Goal: Task Accomplishment & Management: Manage account settings

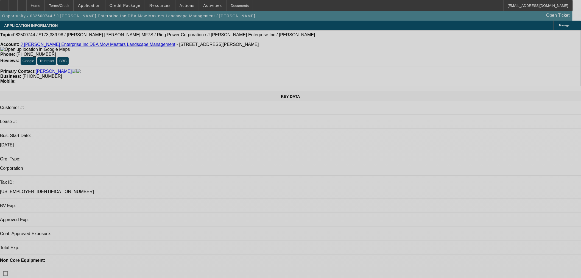
select select "0"
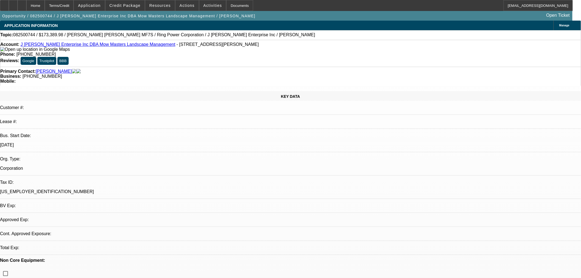
select select "0.1"
select select "1"
select select "4"
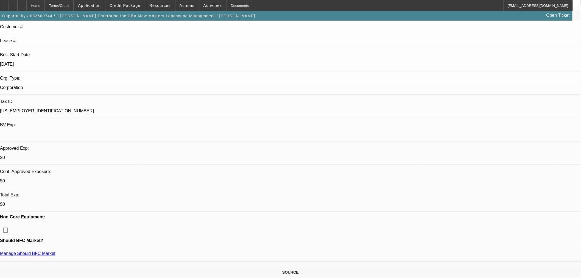
scroll to position [91, 0]
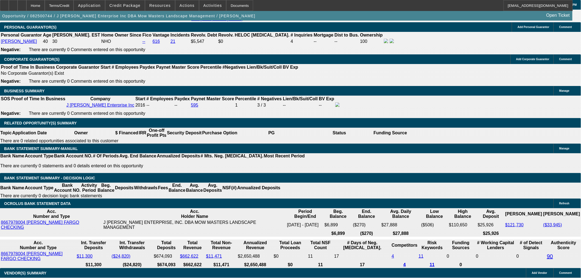
scroll to position [942, 0]
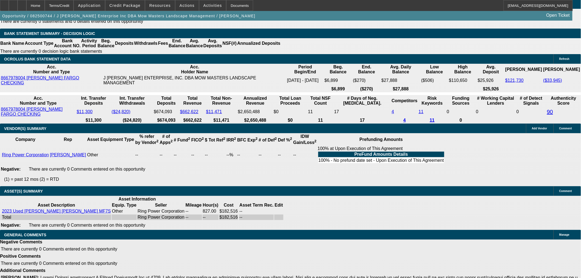
select select "6"
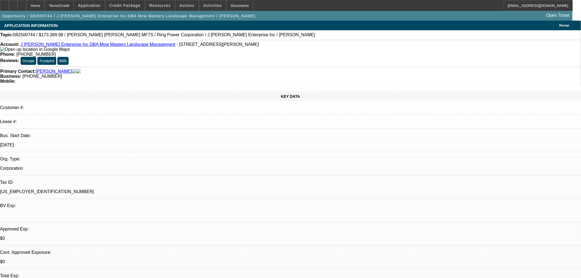
type textarea "w"
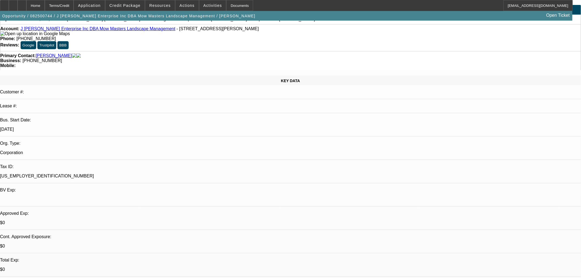
scroll to position [30, 0]
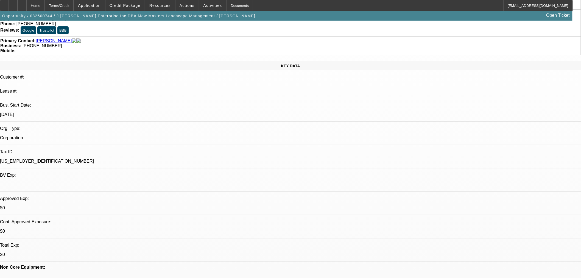
type textarea "WITH THE NASTY PAYNET FILLED WITH REPOS AND LOSSES, WE SHOULD NOT GET INVOLVED …"
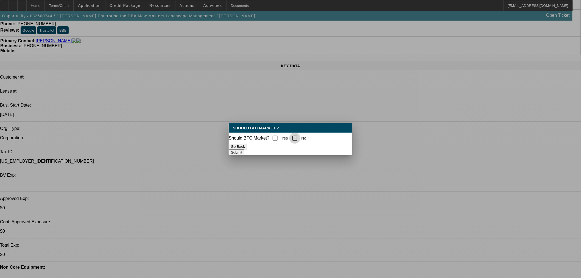
click at [293, 134] on input "No" at bounding box center [294, 138] width 11 height 11
checkbox input "true"
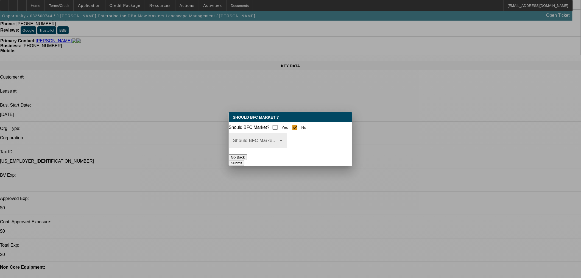
click at [279, 148] on div "Should BFC Market Status Reason" at bounding box center [257, 140] width 49 height 15
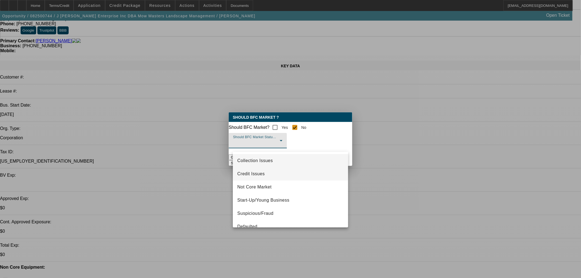
click at [262, 172] on span "Credit Issues" at bounding box center [250, 173] width 27 height 7
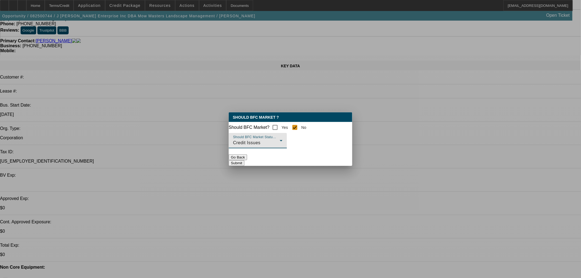
click at [244, 160] on button "Submit" at bounding box center [237, 163] width 16 height 6
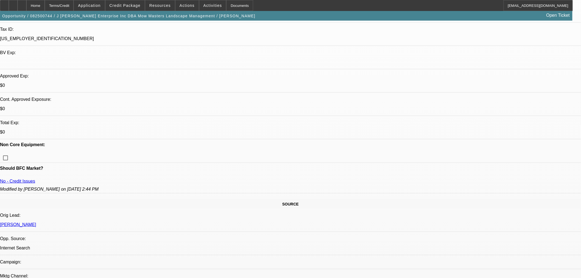
scroll to position [183, 0]
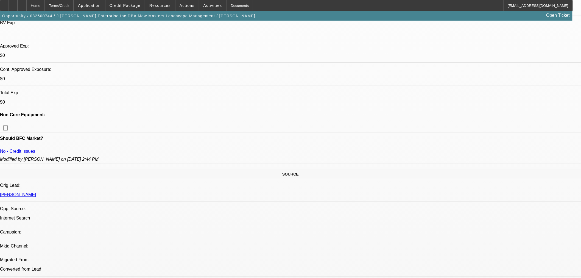
type textarea "WITH THE NASTY PAYNET FILLED WITH REPOS AND LOSSES, WE SHOULD NOT GET INVOLVED …"
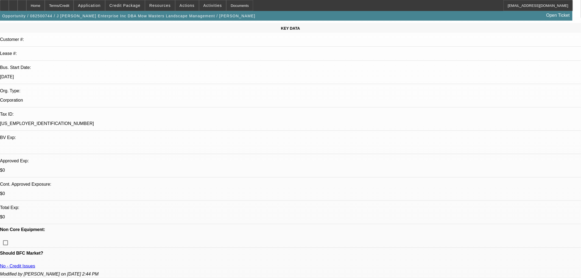
scroll to position [0, 0]
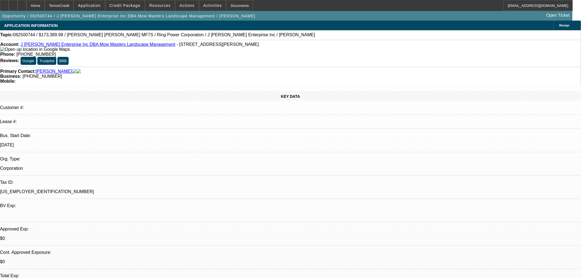
checkbox input "true"
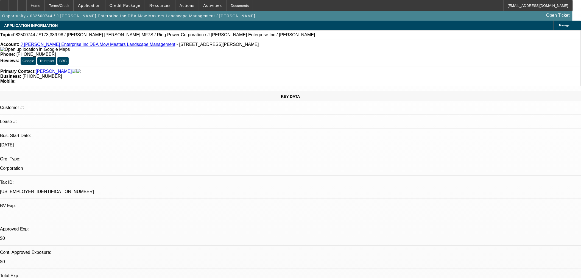
drag, startPoint x: 507, startPoint y: 78, endPoint x: 525, endPoint y: 80, distance: 17.9
drag, startPoint x: 414, startPoint y: 71, endPoint x: 446, endPoint y: 76, distance: 32.0
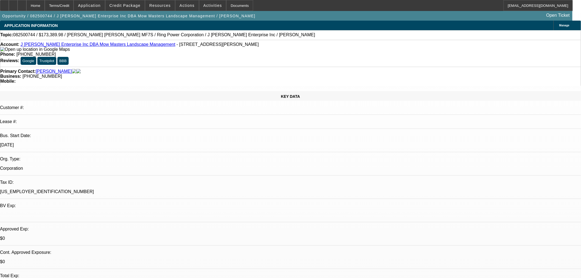
type textarea "WITH THE NASTY PAYNET FILLED WITH REPOS AND LOSSES, WE SHOULD NOT GET INVOLVED …"
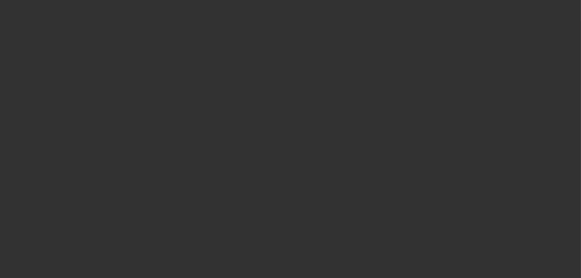
select select "0"
select select "0.1"
select select "4"
select select "0"
select select "0.1"
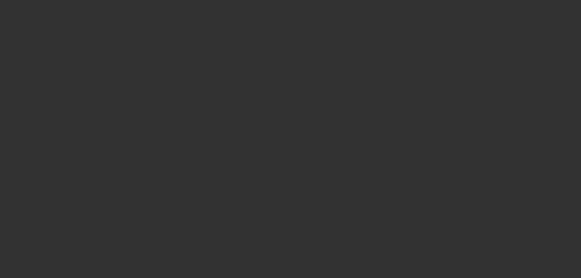
select select "4"
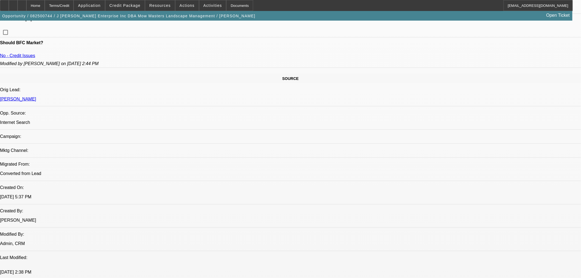
scroll to position [183, 0]
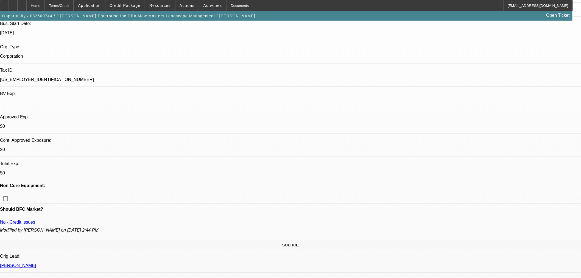
scroll to position [213, 0]
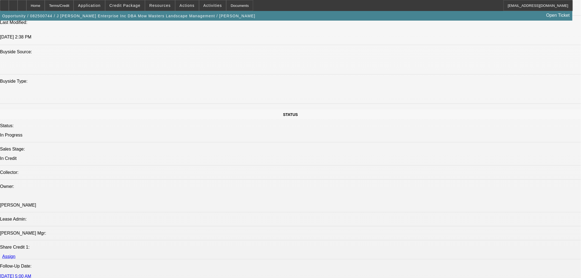
scroll to position [610, 0]
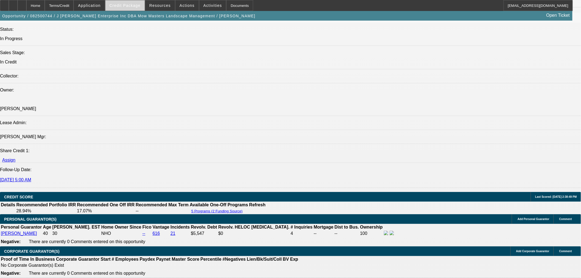
click at [133, 9] on span at bounding box center [124, 5] width 39 height 13
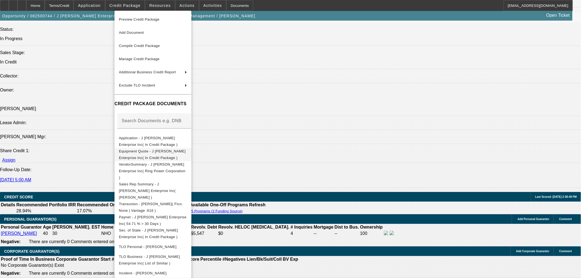
click at [134, 153] on span "Equipment Quote - J Corbett Enterprise Inc( In Credit Package )" at bounding box center [152, 154] width 67 height 11
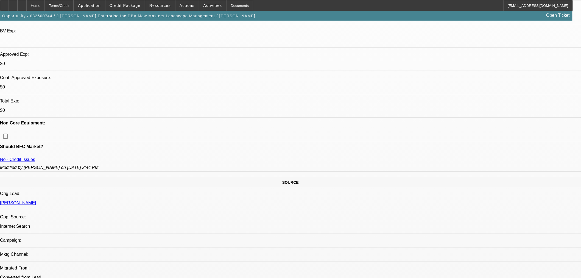
scroll to position [0, 0]
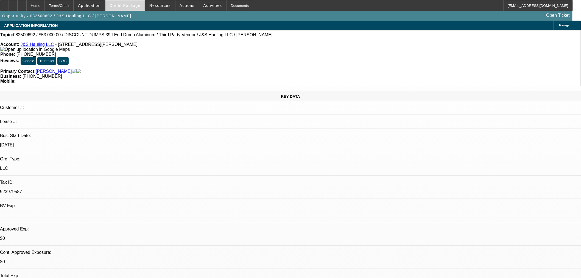
select select "0"
select select "3"
select select "0.1"
select select "4"
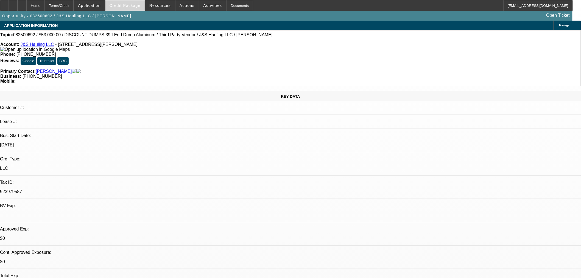
select select "0"
select select "3"
select select "0.1"
select select "4"
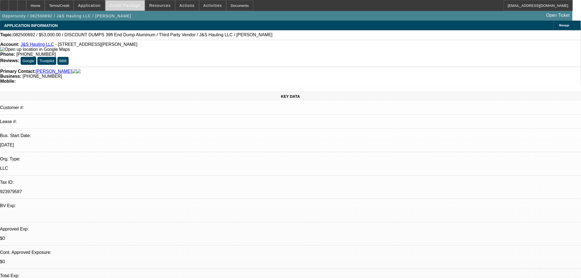
select select "0"
select select "3"
select select "0.1"
select select "4"
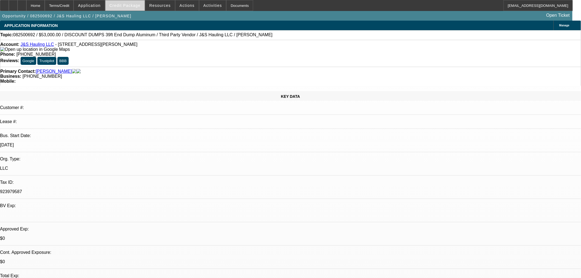
select select "0"
select select "3"
select select "0.1"
select select "4"
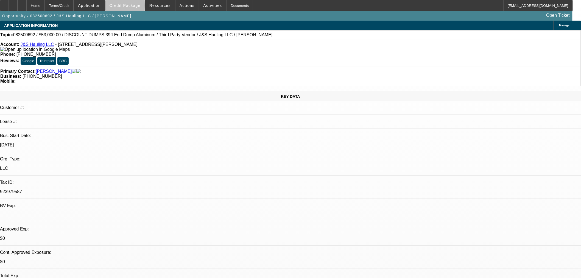
click at [134, 7] on span "Credit Package" at bounding box center [124, 5] width 31 height 4
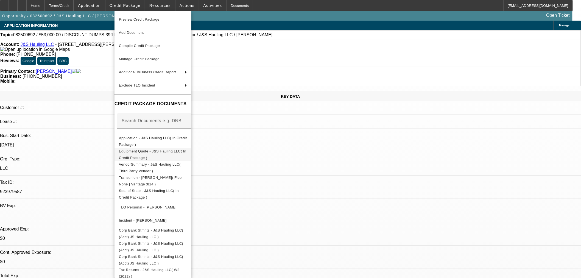
click at [152, 154] on span "Equipment Quote - J&S Hauling LLC( In Credit Package )" at bounding box center [153, 154] width 68 height 13
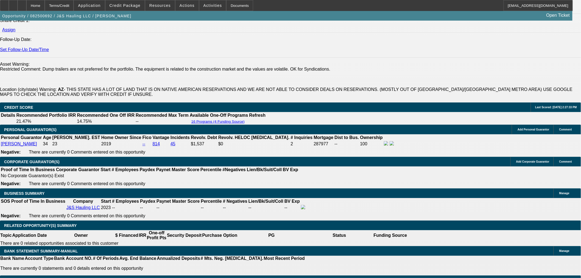
scroll to position [793, 0]
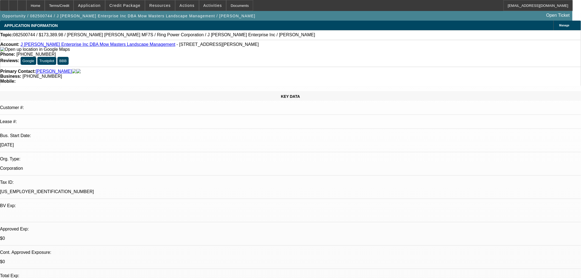
select select "0"
select select "0.1"
select select "4"
select select "0"
select select "0.1"
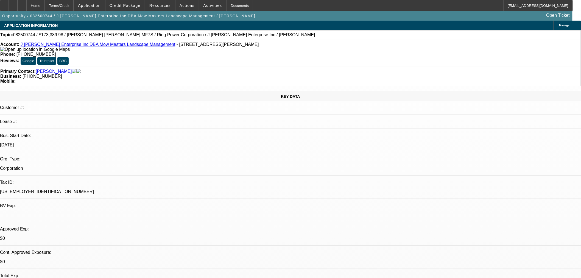
select select "4"
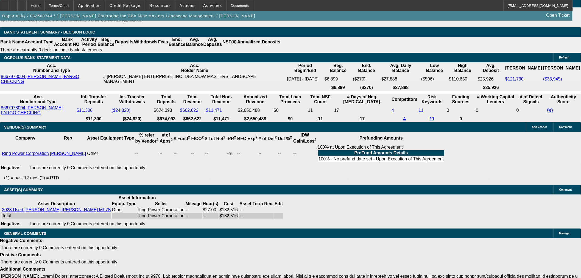
scroll to position [795, 0]
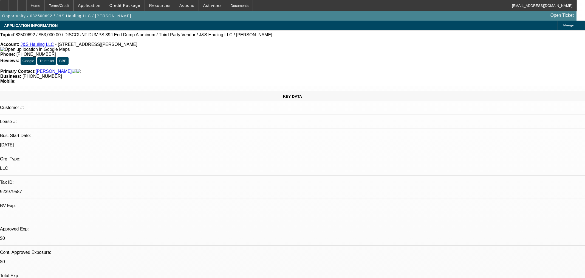
select select "0"
select select "3"
select select "0.1"
select select "4"
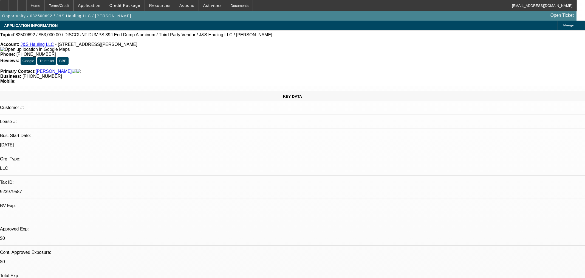
select select "0"
select select "3"
select select "0.1"
select select "4"
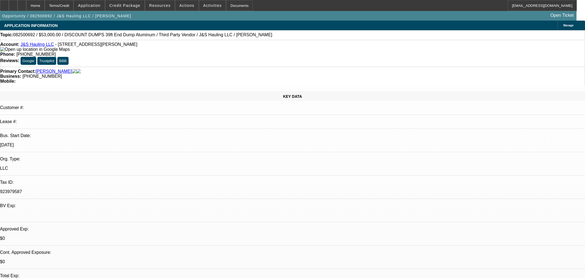
select select "0"
select select "3"
select select "0.1"
select select "4"
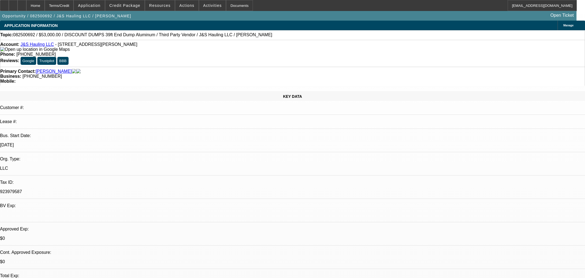
select select "0"
select select "3"
select select "0.1"
select select "4"
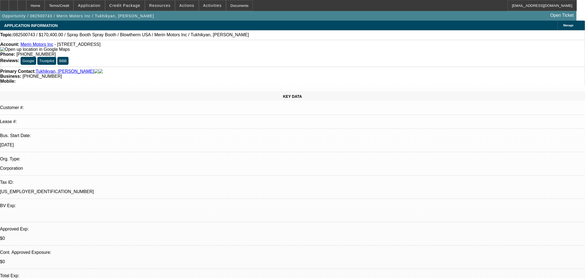
select select "0"
select select "0.1"
select select "4"
select select "0.2"
select select "2"
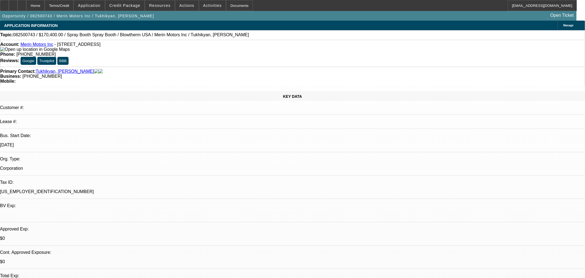
select select "2"
select select "0.1"
select select "4"
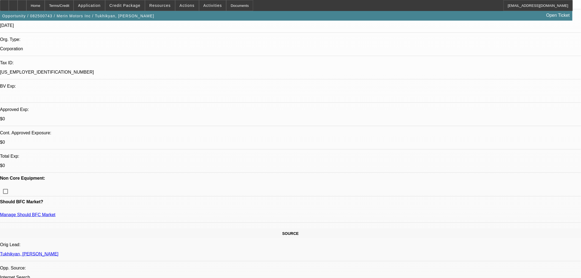
scroll to position [152, 0]
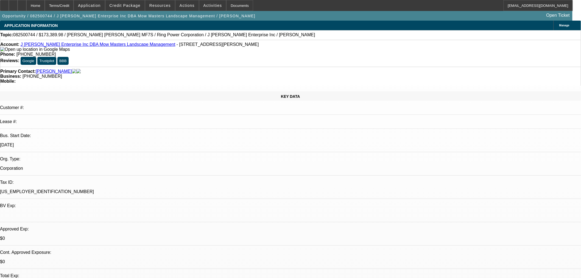
select select "0"
select select "0.1"
select select "4"
select select "0"
select select "0.1"
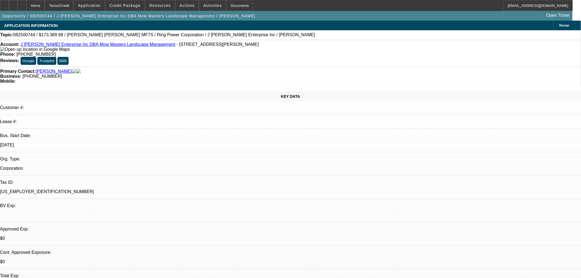
select select "4"
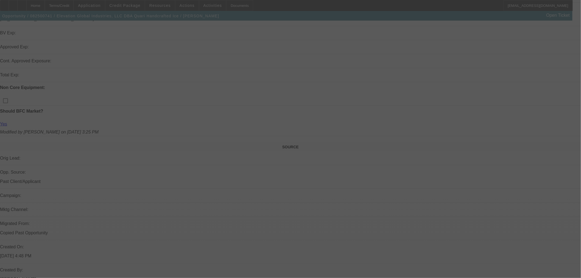
scroll to position [213, 0]
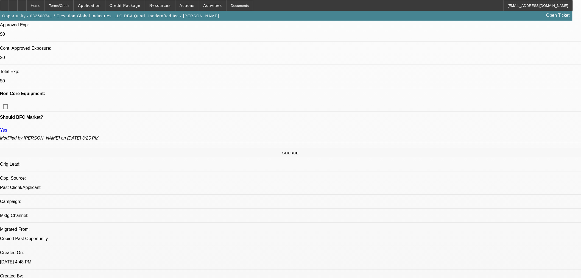
select select "0"
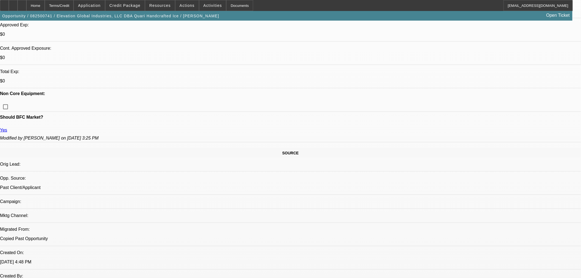
select select "0"
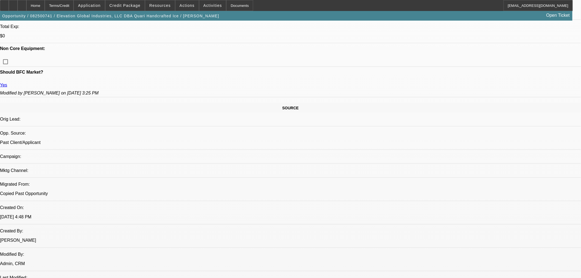
select select "1"
select select "6"
select select "1"
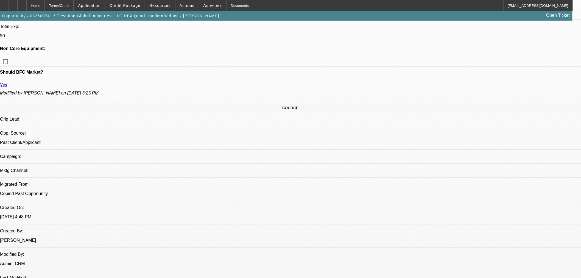
select select "6"
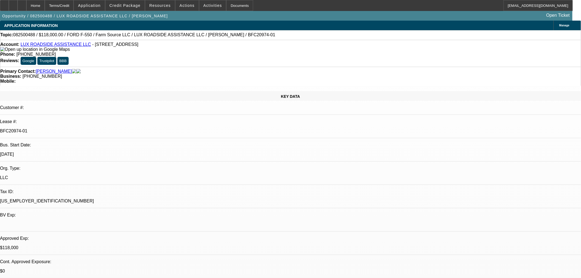
select select "0"
select select "6"
select select "0"
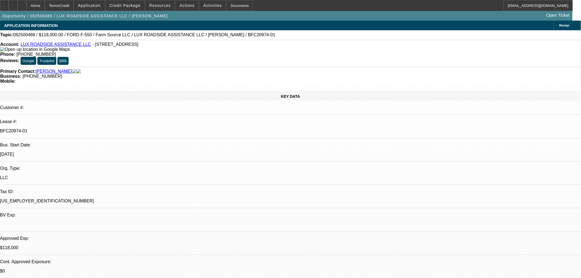
select select "0"
select select "6"
select select "0"
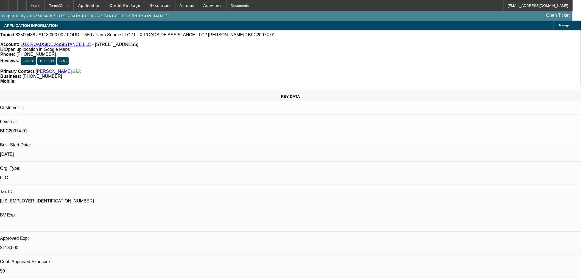
select select "0"
select select "6"
select select "0"
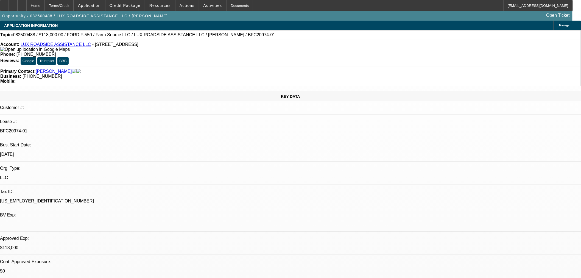
select select "6"
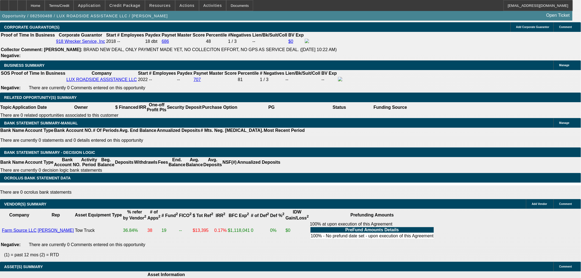
scroll to position [945, 0]
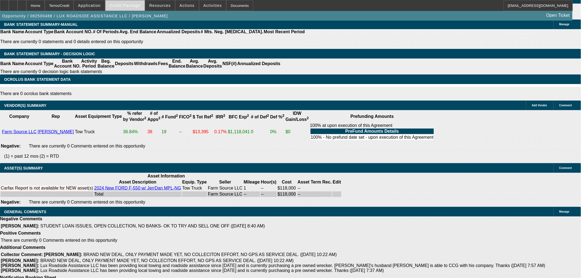
click at [132, 5] on span "Credit Package" at bounding box center [124, 5] width 31 height 4
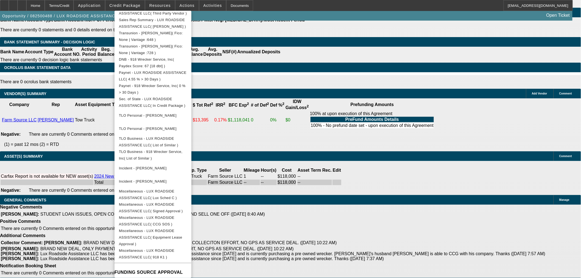
scroll to position [245, 0]
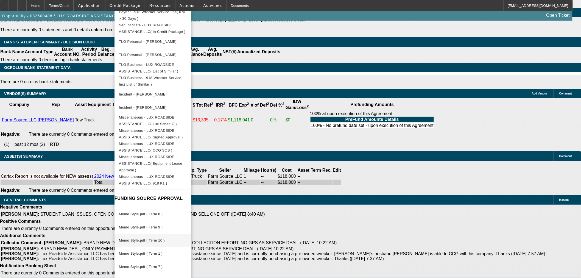
click at [172, 235] on button "Memo Style.pdf ( Term 10 )" at bounding box center [152, 240] width 77 height 13
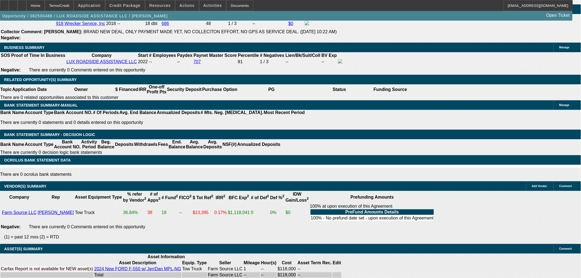
scroll to position [774, 0]
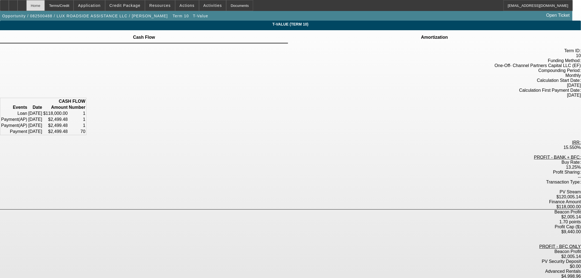
click at [45, 9] on div "Home" at bounding box center [35, 5] width 18 height 11
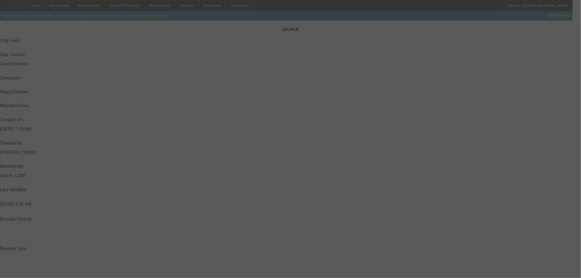
select select "0"
select select "6"
select select "0"
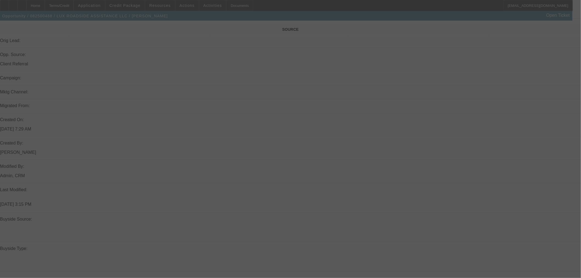
select select "0"
select select "6"
select select "0"
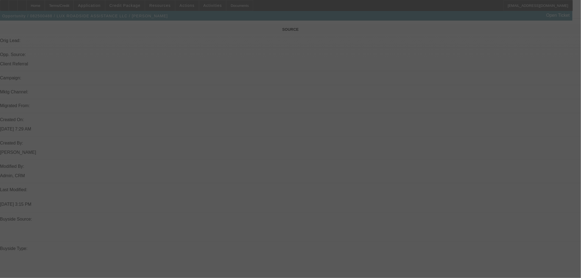
select select "0"
select select "6"
select select "0"
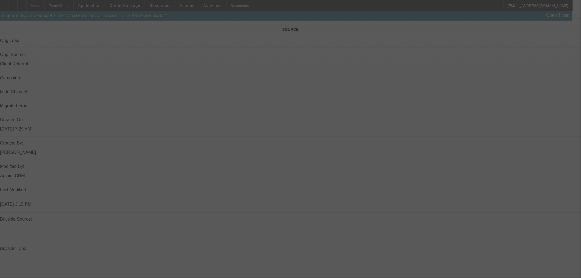
select select "6"
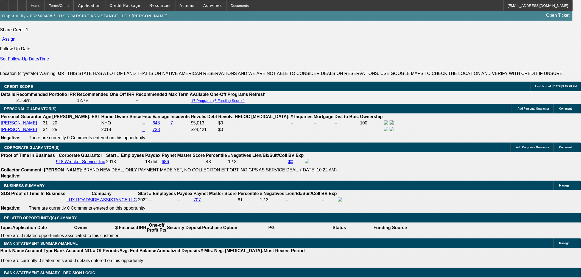
scroll to position [716, 0]
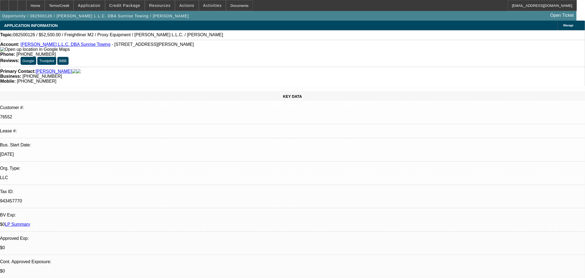
select select "0"
select select "0.1"
select select "4"
select select "0"
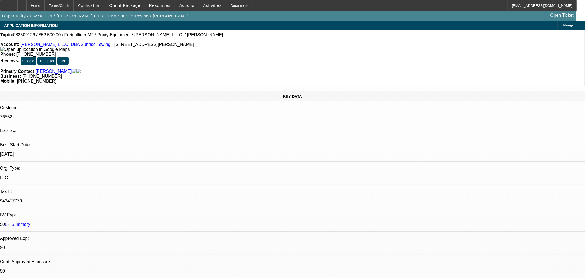
select select "0"
select select "0.1"
select select "4"
select select "0"
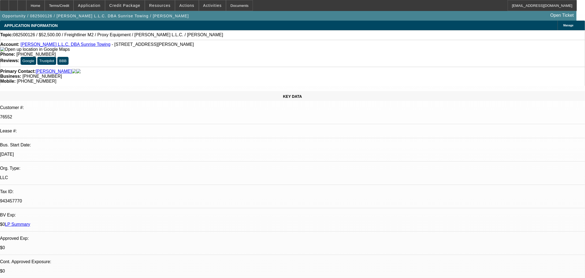
select select "0.1"
select select "4"
select select "0"
select select "0.1"
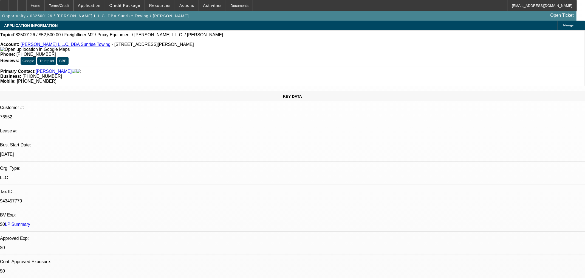
select select "4"
click at [131, 7] on span "Credit Package" at bounding box center [124, 5] width 31 height 4
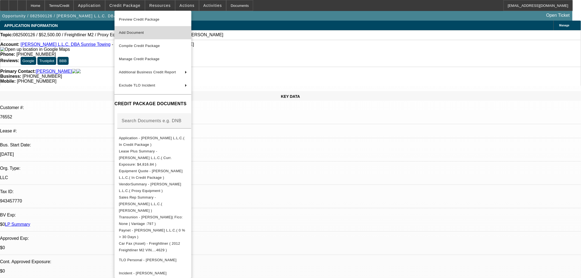
click at [140, 33] on span "Add Document" at bounding box center [131, 32] width 25 height 4
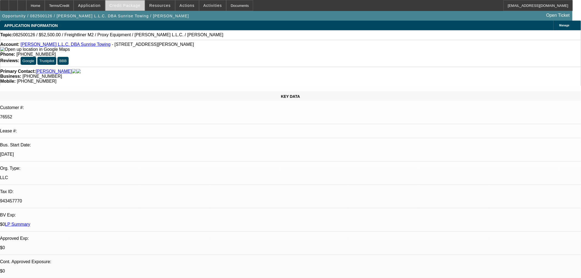
click at [129, 7] on span "Credit Package" at bounding box center [124, 5] width 31 height 4
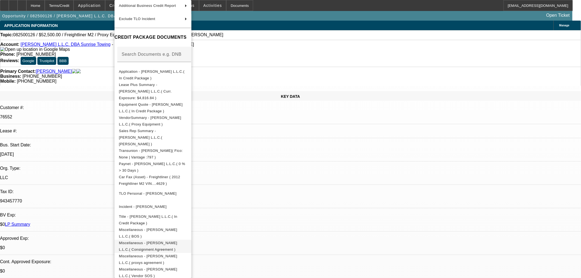
scroll to position [94, 0]
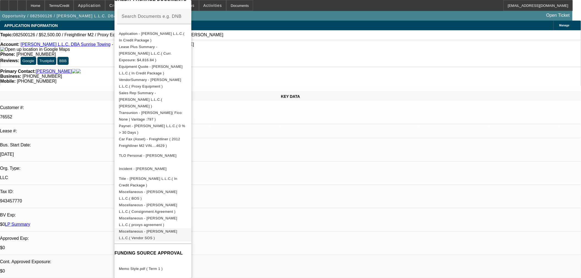
click at [177, 229] on span "Miscellaneous - [PERSON_NAME] L.L.C.( Vendor SOS )" at bounding box center [148, 234] width 58 height 11
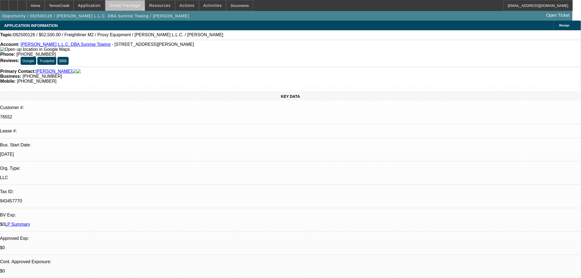
click at [134, 4] on span "Credit Package" at bounding box center [124, 5] width 31 height 4
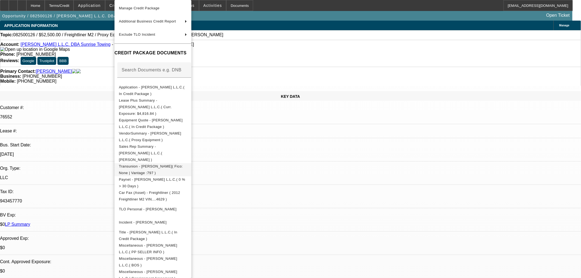
scroll to position [106, 0]
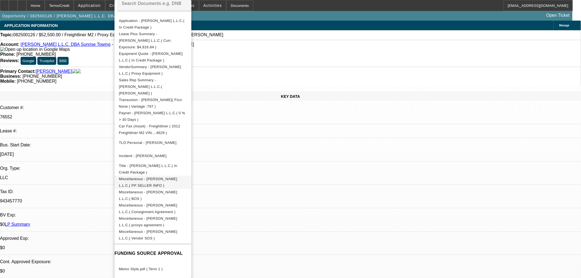
click at [191, 176] on button "Miscellaneous - Purcell L.L.C.( PP SELLER INFO )" at bounding box center [152, 182] width 77 height 13
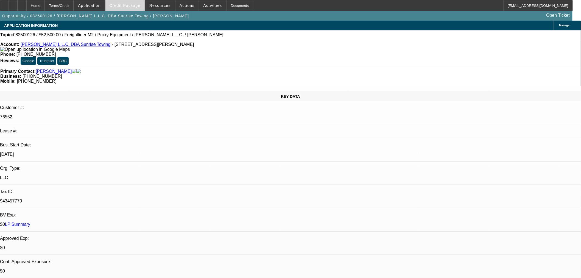
click at [130, 6] on span "Credit Package" at bounding box center [124, 5] width 31 height 4
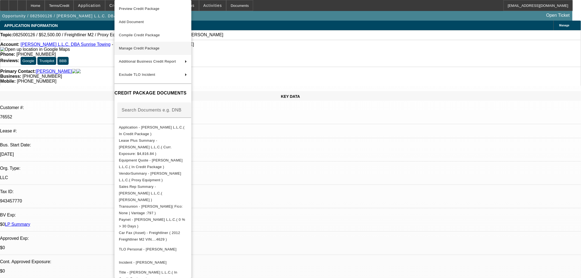
click at [135, 50] on span "Manage Credit Package" at bounding box center [153, 48] width 68 height 7
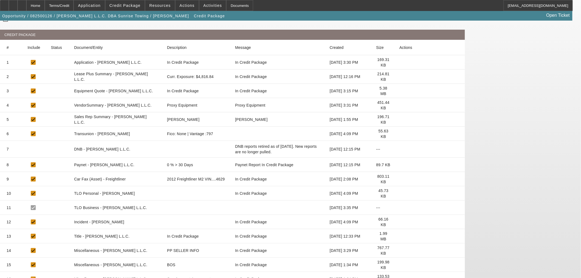
scroll to position [89, 0]
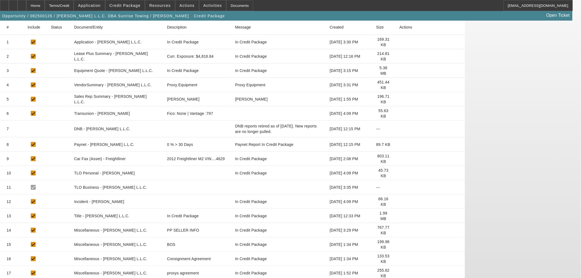
click at [399, 230] on icon at bounding box center [399, 230] width 0 height 0
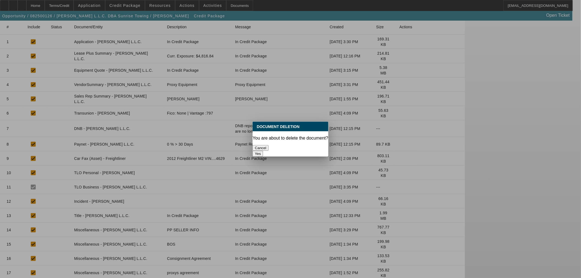
click at [263, 151] on button "Yes" at bounding box center [257, 154] width 10 height 6
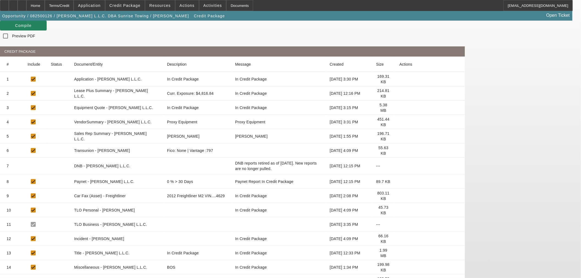
scroll to position [75, 0]
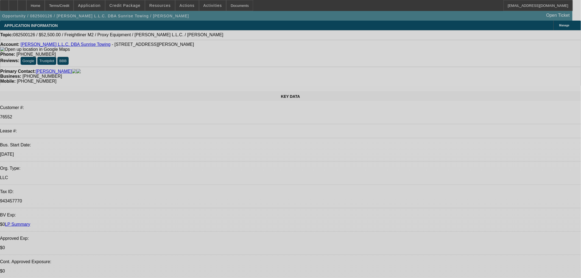
select select "0"
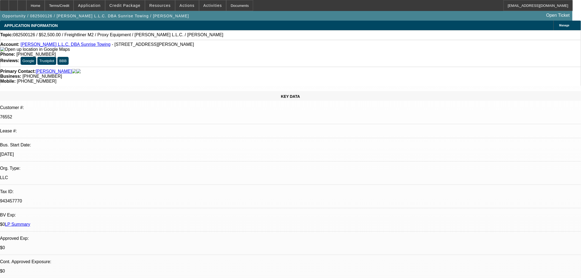
select select "0"
select select "0.1"
select select "4"
select select "0"
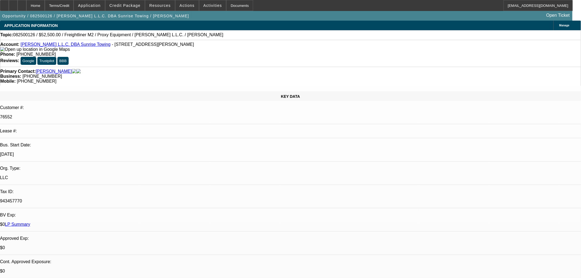
select select "0.1"
select select "4"
select select "0"
select select "0.1"
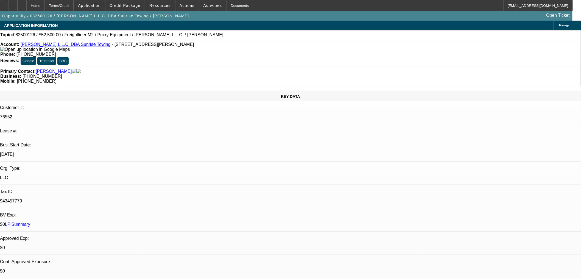
select select "4"
select select "0"
select select "0.1"
select select "4"
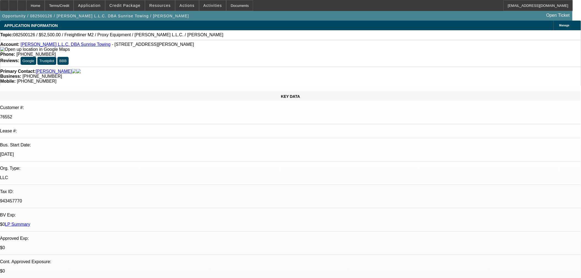
click at [4, 4] on icon at bounding box center [4, 4] width 0 height 0
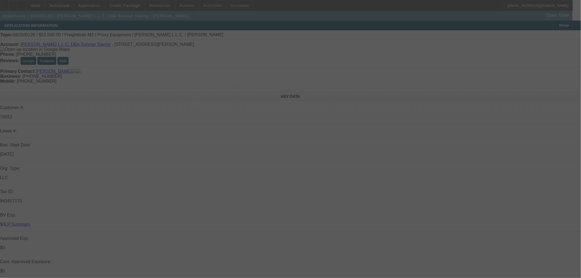
select select "0"
select select "0.1"
select select "4"
select select "0"
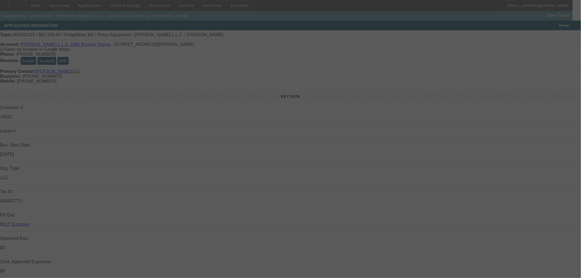
select select "0"
select select "0.1"
select select "4"
select select "0"
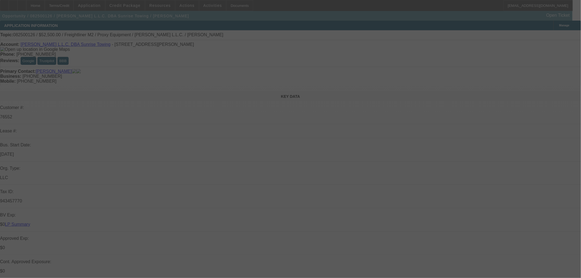
select select "0.1"
select select "4"
select select "0"
select select "0.1"
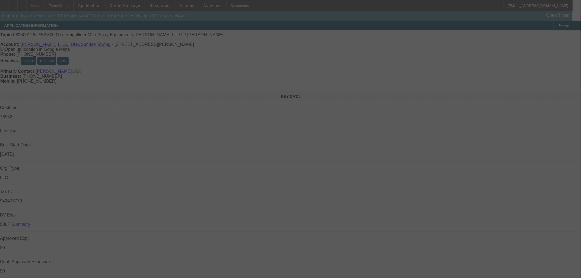
select select "4"
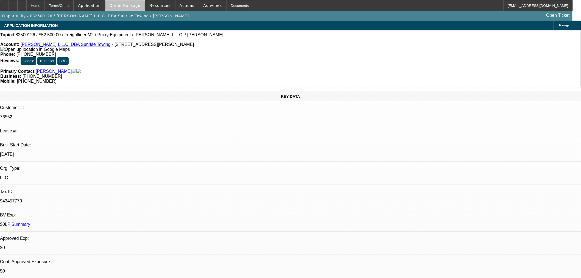
click at [141, 3] on span "Credit Package" at bounding box center [124, 5] width 31 height 4
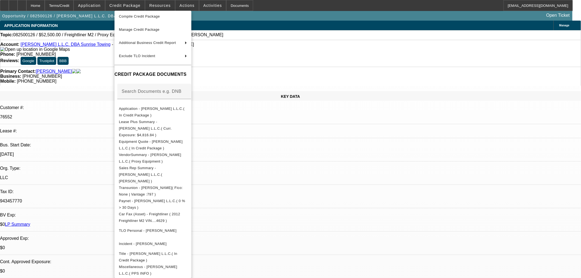
scroll to position [117, 0]
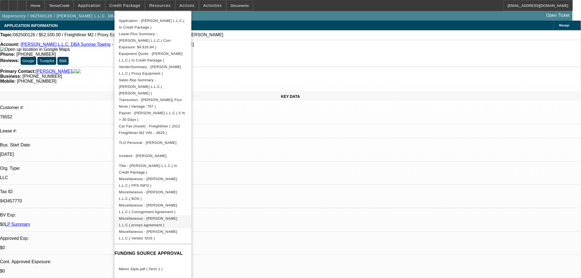
click at [177, 215] on span "Miscellaneous - Purcell L.L.C.( proxys agreement )" at bounding box center [153, 221] width 68 height 13
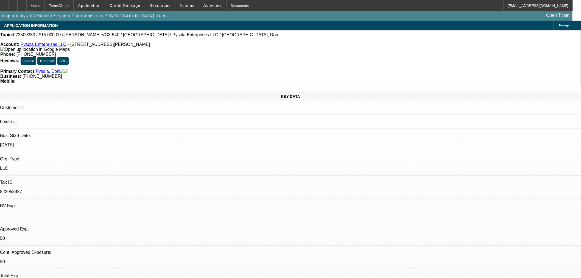
select select "0"
select select "6"
select select "0"
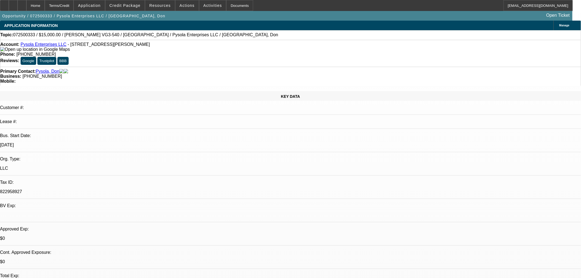
select select "0"
select select "6"
select select "0"
select select "2"
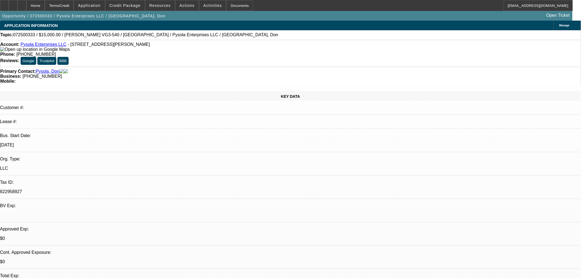
select select "2"
select select "0"
select select "6"
select select "0.1"
select select "2"
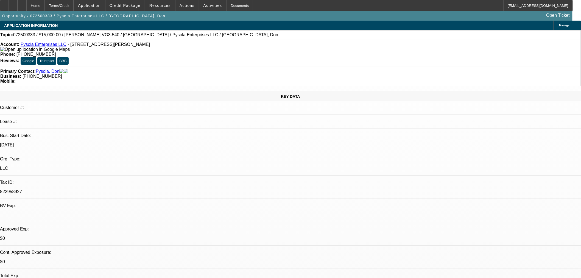
select select "2"
select select "0"
select select "6"
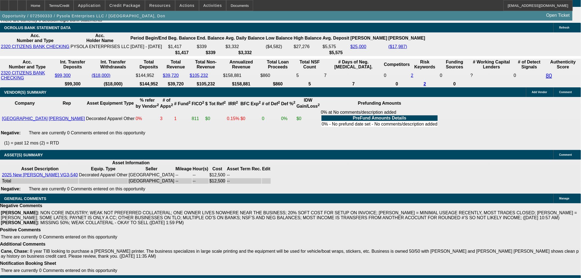
scroll to position [1017, 0]
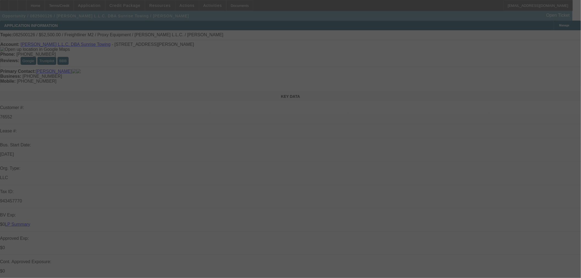
select select "0"
select select "0.1"
select select "4"
select select "0"
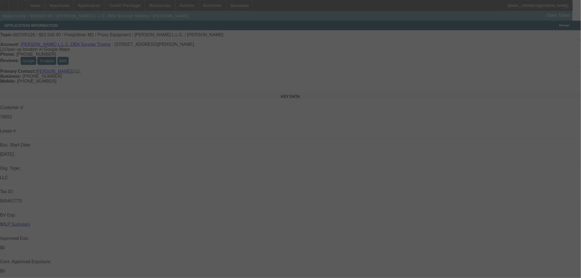
select select "0"
select select "0.1"
select select "4"
select select "0"
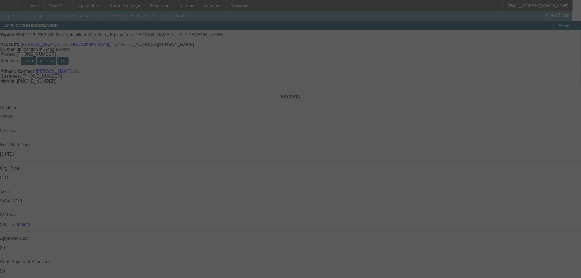
select select "0.1"
select select "4"
select select "0"
select select "0.1"
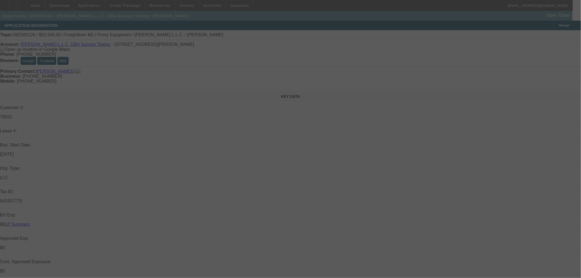
select select "4"
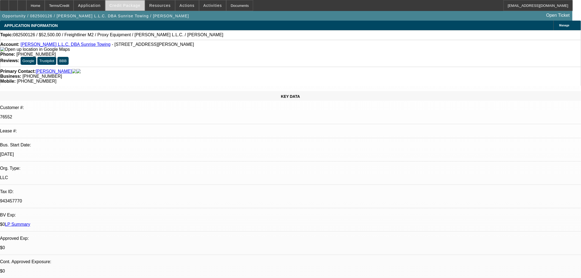
click at [144, 7] on span at bounding box center [124, 5] width 39 height 13
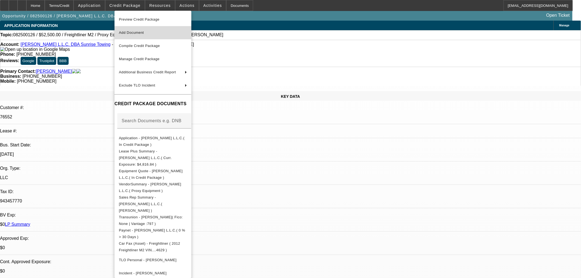
click at [149, 32] on span "Add Document" at bounding box center [153, 32] width 68 height 7
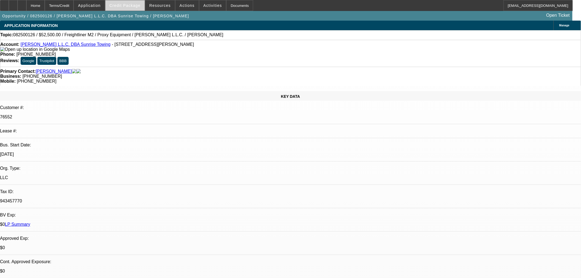
click at [137, 5] on span "Credit Package" at bounding box center [124, 5] width 31 height 4
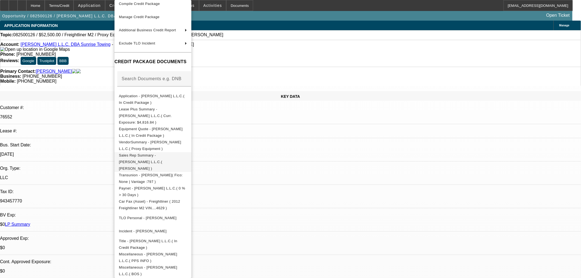
scroll to position [106, 0]
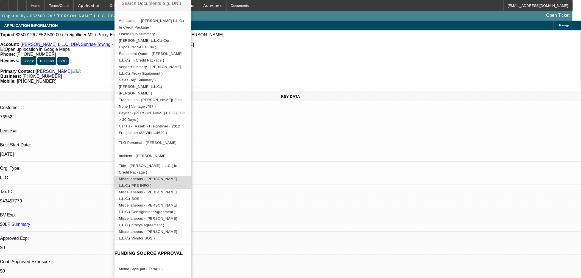
click at [187, 176] on span "Miscellaneous - Purcell L.L.C.( PPS INFO )" at bounding box center [153, 182] width 68 height 13
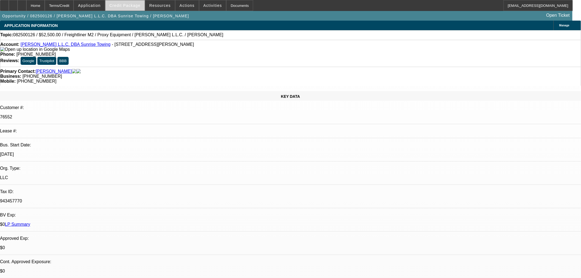
click at [121, 5] on span "Credit Package" at bounding box center [124, 5] width 31 height 4
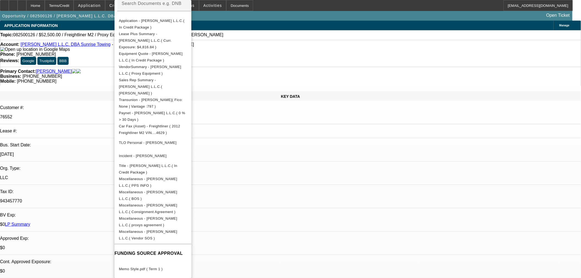
click at [91, 73] on div at bounding box center [290, 139] width 581 height 278
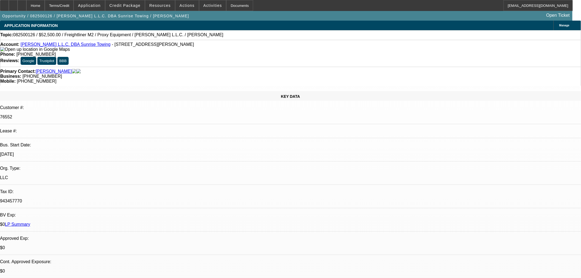
select select "0"
select select "0.1"
select select "4"
select select "0"
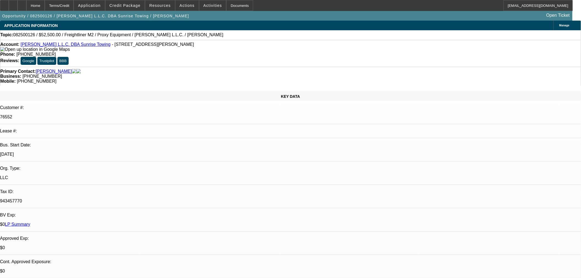
select select "0"
select select "0.1"
select select "4"
select select "0"
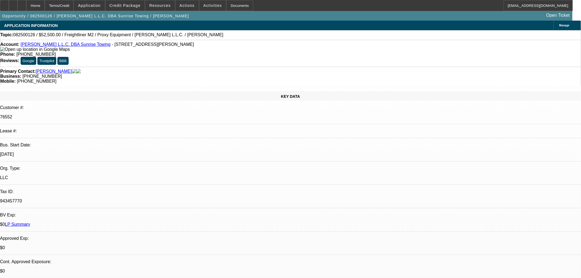
select select "0.1"
select select "4"
select select "0"
select select "0.1"
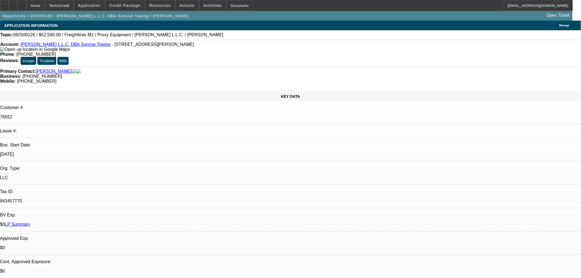
select select "4"
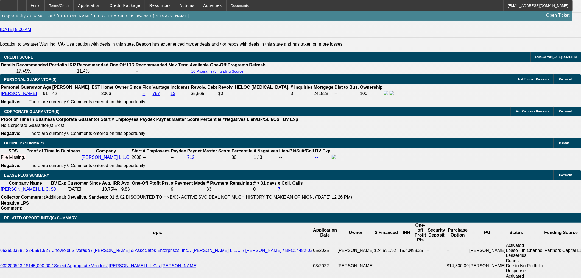
scroll to position [854, 0]
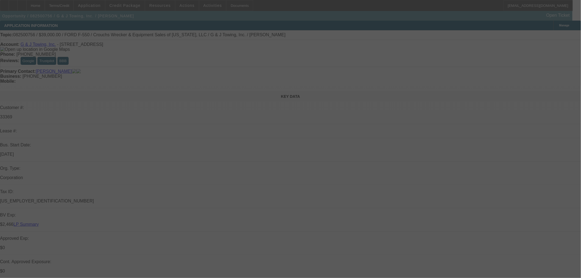
select select "0"
select select "2"
select select "0"
select select "6"
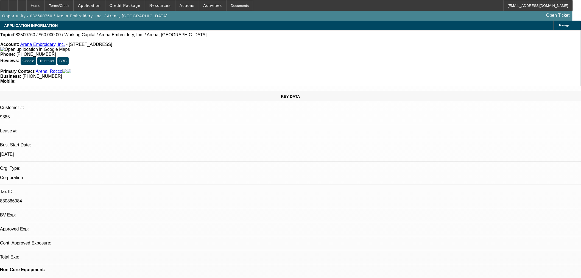
select select "0"
select select "2"
select select "0"
select select "4"
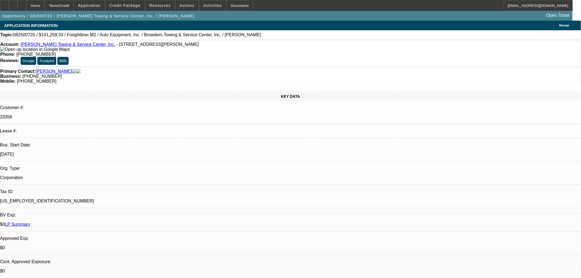
select select "0"
select select "2"
select select "0"
select select "6"
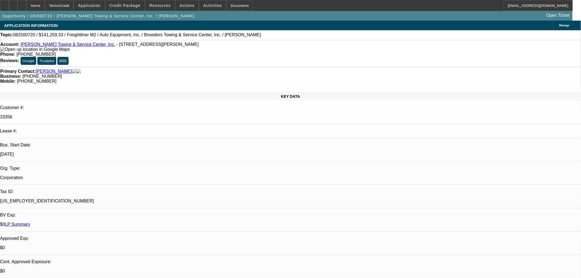
select select "0"
select select "2"
select select "0"
select select "6"
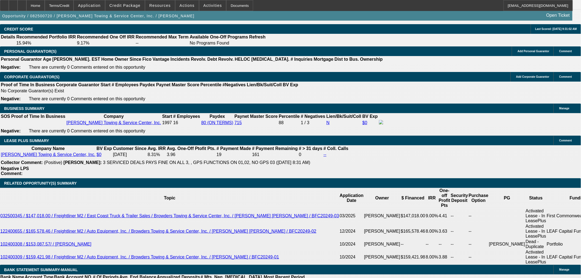
scroll to position [823, 0]
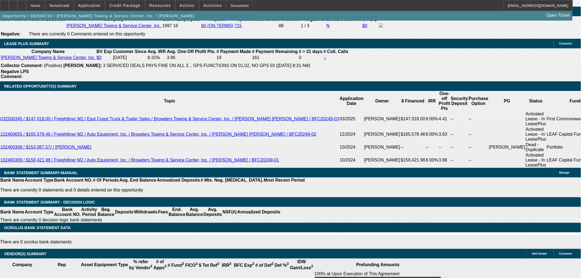
select select "3"
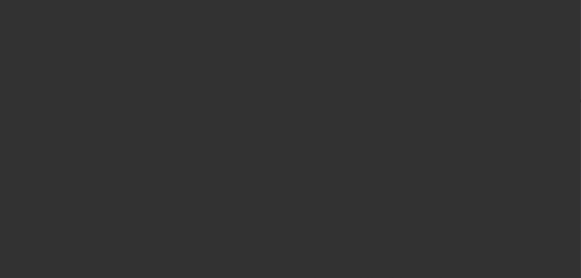
scroll to position [0, 0]
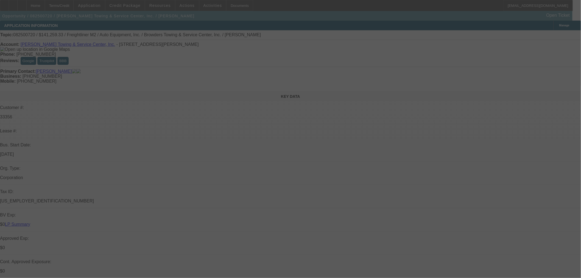
type input "11/26/2025"
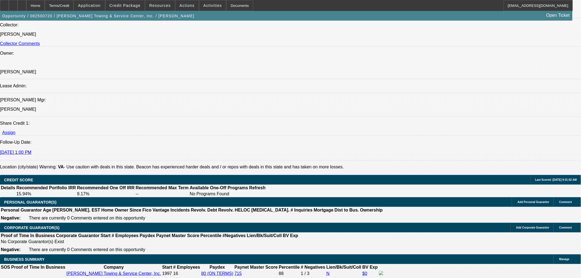
scroll to position [762, 0]
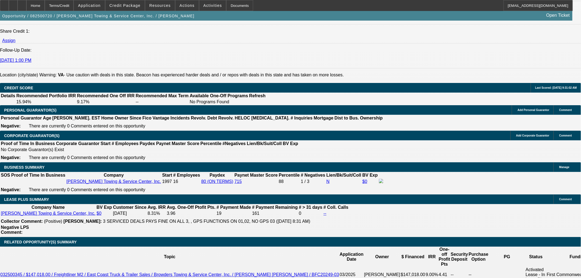
type input "2850.73"
type input "UNKNOWN"
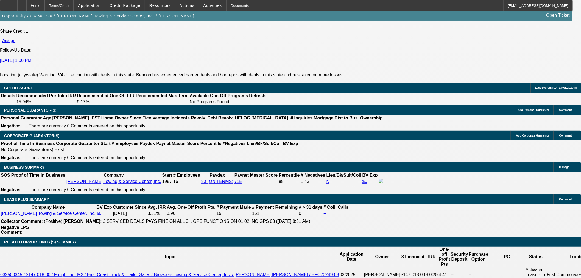
type input "$0.00"
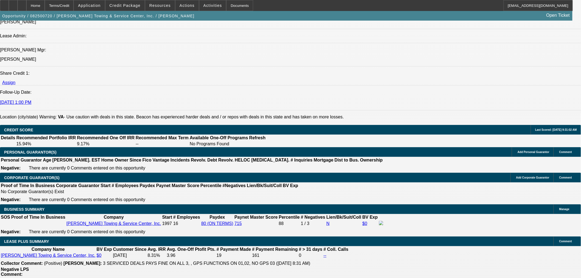
scroll to position [701, 0]
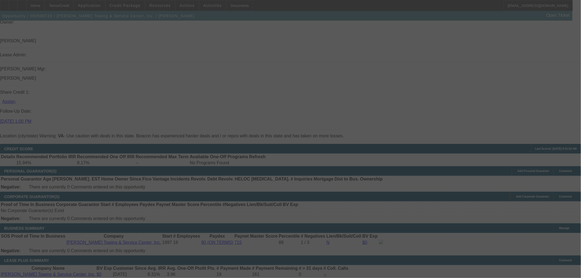
click at [169, 232] on div at bounding box center [290, 139] width 581 height 278
type input "$2,850.73"
select select "0"
select select "2"
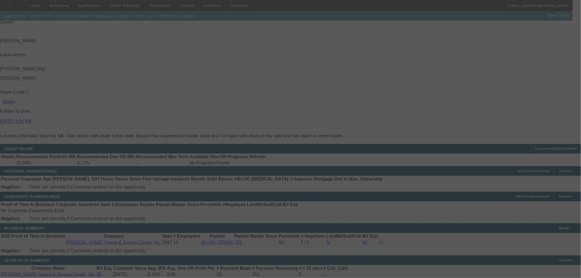
select select "0"
select select "6"
type input "2850.73"
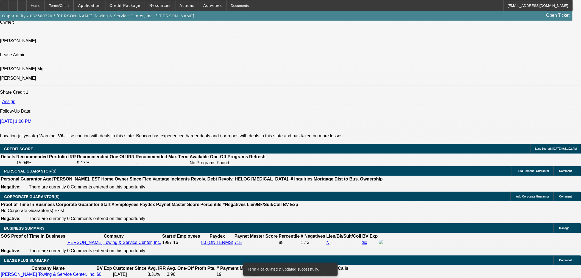
type input "UNKNOWN"
type input "$0.00"
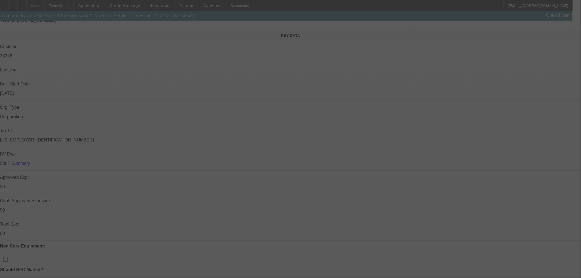
scroll to position [0, 0]
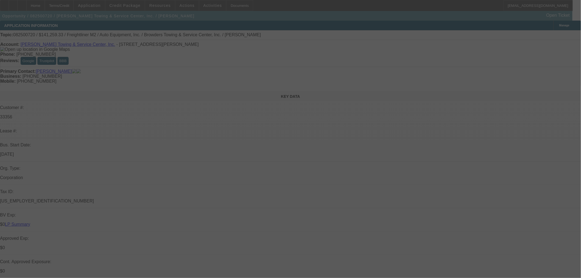
select select "0"
select select "2"
select select "0"
select select "6"
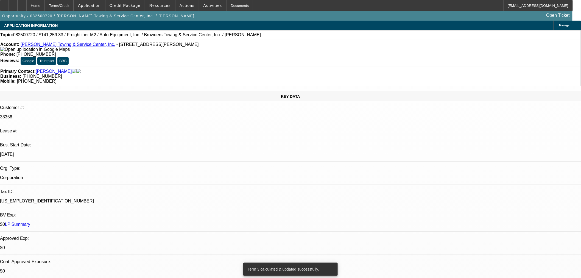
paste input "1052868"
type input "1052868"
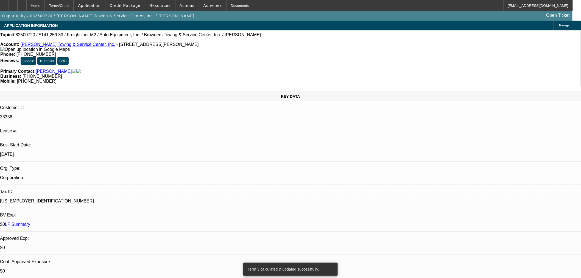
paste input "1052868"
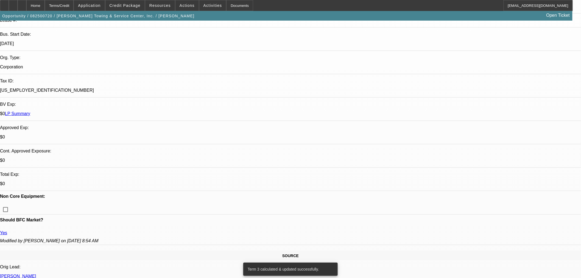
scroll to position [122, 0]
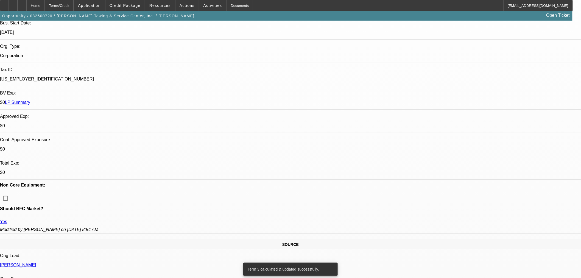
type input "1052868"
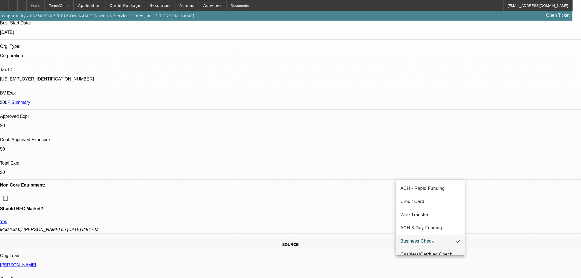
click at [429, 252] on span "Cashiers/Certified Check" at bounding box center [426, 254] width 52 height 7
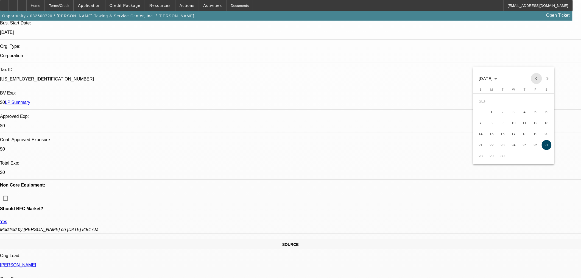
drag, startPoint x: 533, startPoint y: 78, endPoint x: 527, endPoint y: 95, distance: 18.1
click at [533, 77] on span "Previous month" at bounding box center [536, 78] width 11 height 11
click at [481, 158] on span "31" at bounding box center [481, 156] width 10 height 10
type input "8/31/2025"
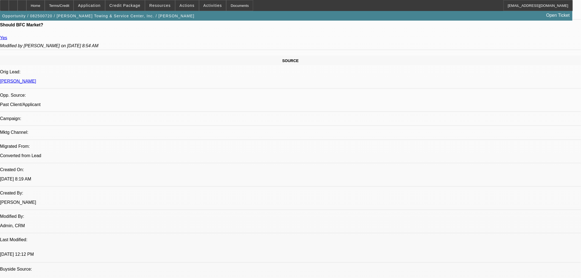
scroll to position [335, 0]
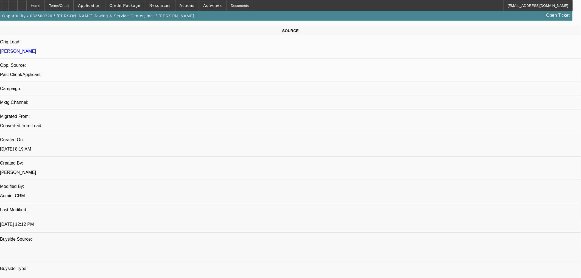
paste textarea "Equipment Description: Freightliner M2"
paste textarea "Cost of Equipment: $141,259.33 Term 60 Purchase Option: Loan"
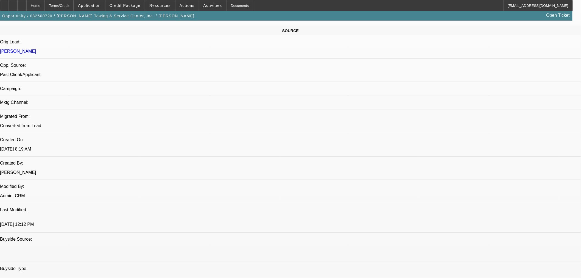
paste textarea "Approval Amount: $141,259.33"
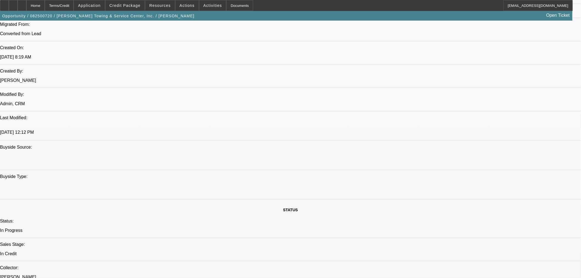
scroll to position [427, 0]
type textarea "APPROVED BY LEAF: Equipment Description: Freightliner M2. Cost of Equipment: $1…"
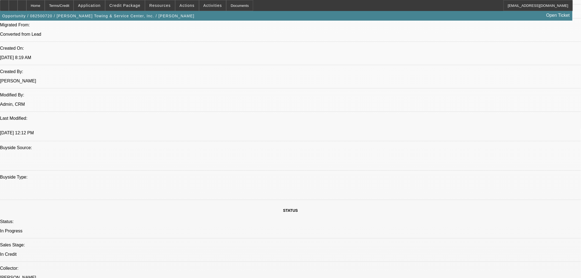
drag, startPoint x: 452, startPoint y: 155, endPoint x: 486, endPoint y: 178, distance: 40.6
click at [452, 155] on span "28" at bounding box center [451, 154] width 10 height 10
type input "[DATE]"
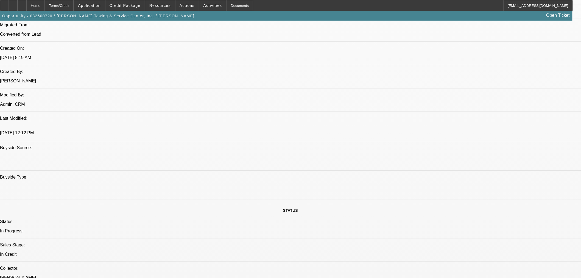
type input "12:13"
type input "04:03"
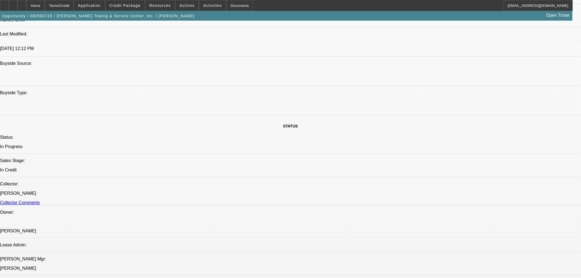
scroll to position [610, 0]
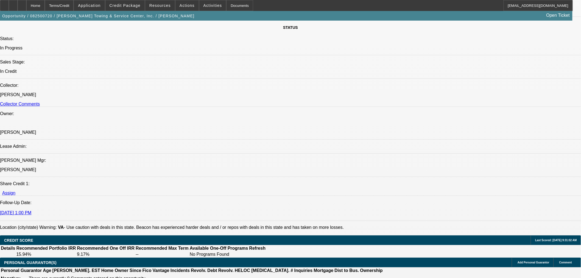
select select "0"
select select "2"
select select "0"
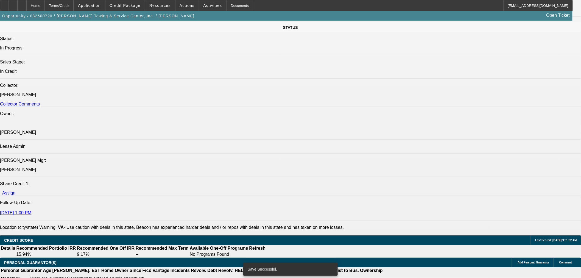
select select "6"
select select "0"
select select "2"
select select "0"
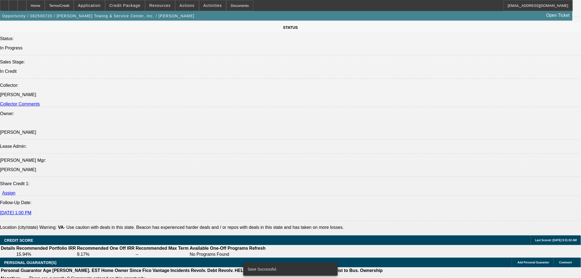
select select "6"
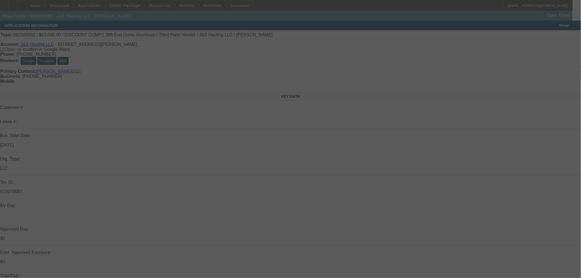
select select "0"
select select "3"
select select "0.1"
select select "4"
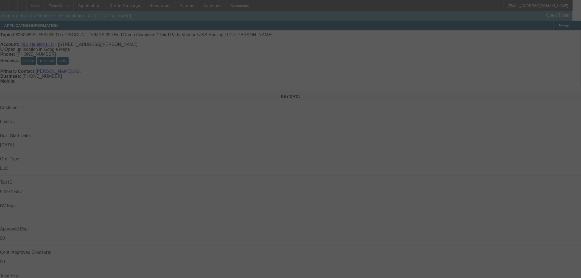
select select "0"
select select "3"
select select "0.1"
select select "4"
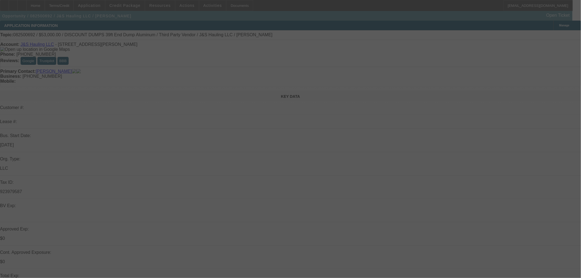
select select "0"
select select "3"
select select "0.1"
select select "4"
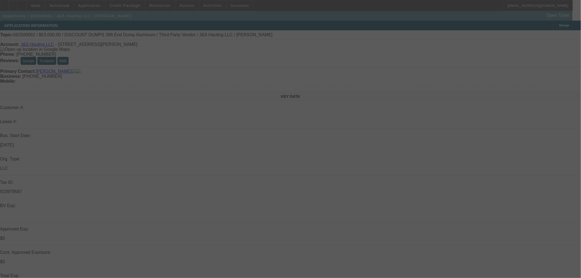
select select "0"
select select "3"
select select "0.1"
select select "4"
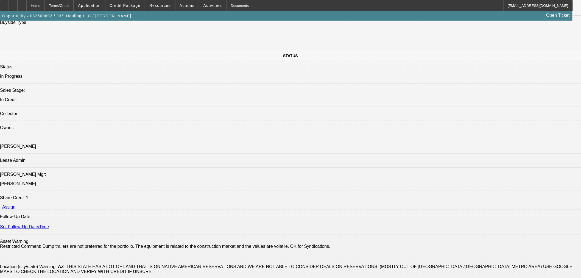
scroll to position [549, 0]
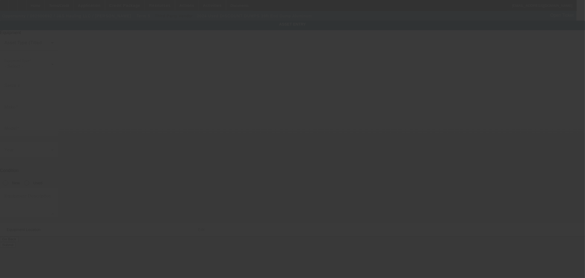
type input "[US_VEHICLE_IDENTIFICATION_NUMBER]"
type input "DISCOUNT DUMPS"
type input "39ft End Dump Aluminum"
radio input "true"
type textarea "39 FT TRAILER, SMOOTH SIDES TANDEM AIR RIDE"
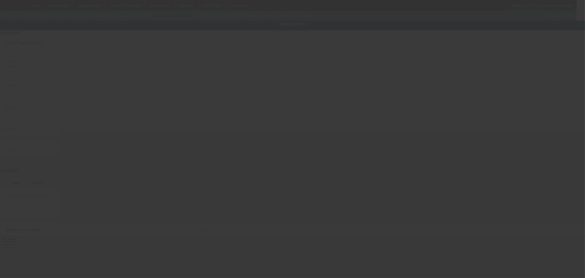
type input "[STREET_ADDRESS]"
type input "[PERSON_NAME]"
type input "85353"
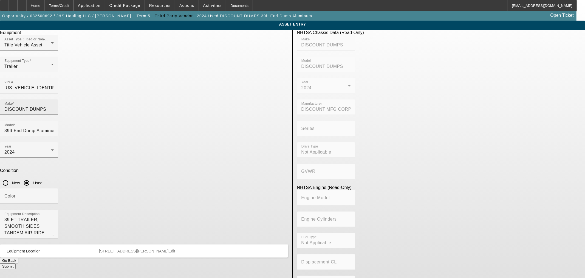
click at [54, 106] on input "DISCOUNT DUMPS" at bounding box center [28, 109] width 49 height 7
type input "m"
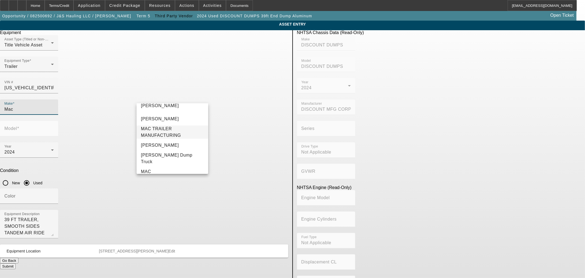
scroll to position [30, 0]
click at [149, 158] on span "MAC" at bounding box center [146, 161] width 10 height 7
type input "MAC"
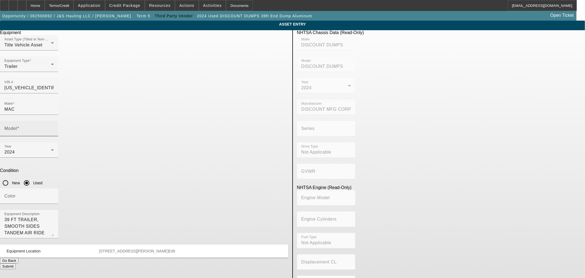
click at [17, 126] on mat-label "Model" at bounding box center [10, 128] width 13 height 5
click at [54, 127] on input "Model" at bounding box center [28, 130] width 49 height 7
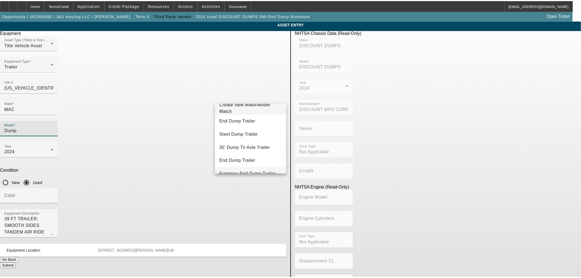
scroll to position [0, 0]
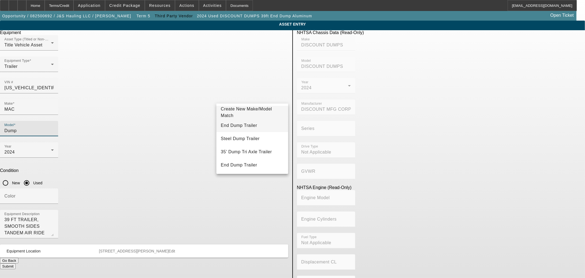
click at [254, 127] on mat-option "End Dump Trailer" at bounding box center [253, 125] width 72 height 13
type input "End Dump Trailer"
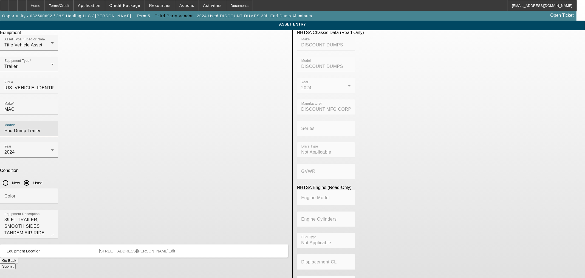
click at [16, 263] on button "Submit" at bounding box center [8, 266] width 16 height 6
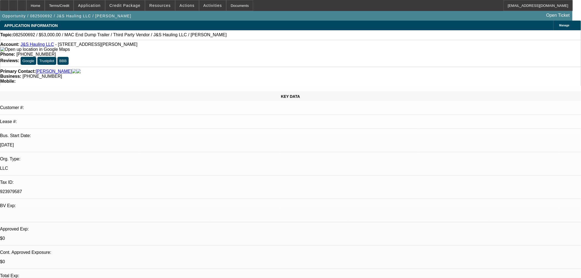
select select "0"
select select "3"
select select "0.1"
select select "4"
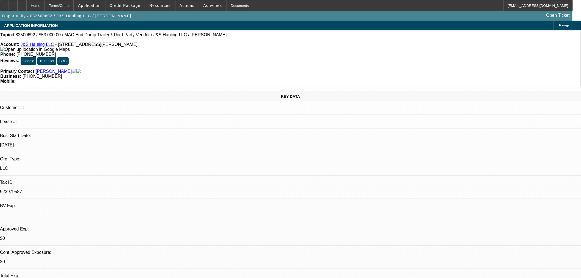
select select "0"
select select "3"
select select "0.1"
select select "4"
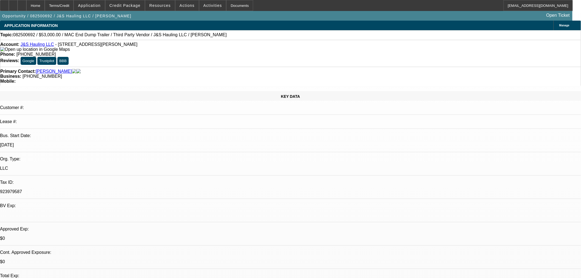
select select "0"
select select "3"
select select "0.1"
select select "4"
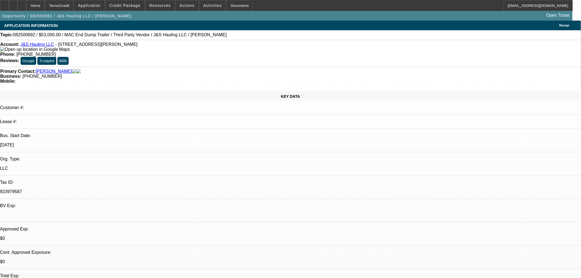
select select "0"
select select "3"
select select "0.1"
select select "4"
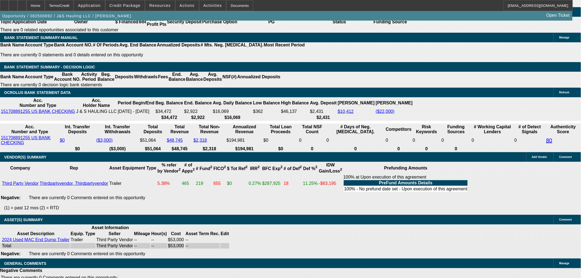
scroll to position [978, 0]
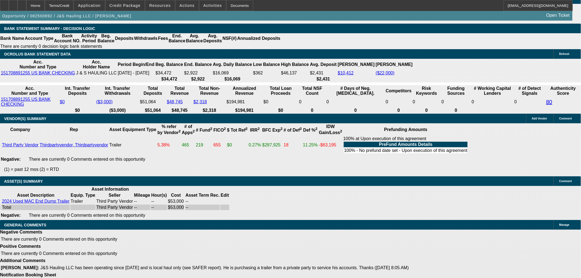
select select "5"
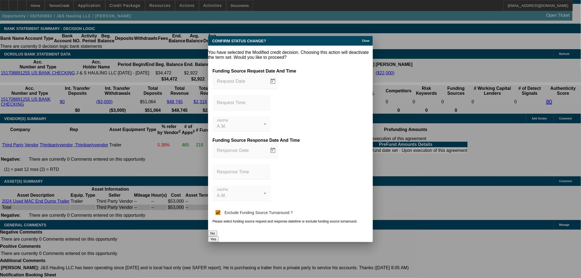
click at [218, 236] on button "Yes" at bounding box center [213, 239] width 10 height 6
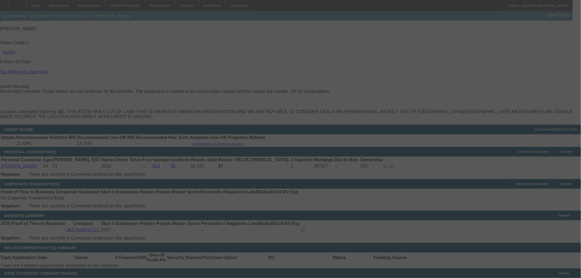
scroll to position [734, 0]
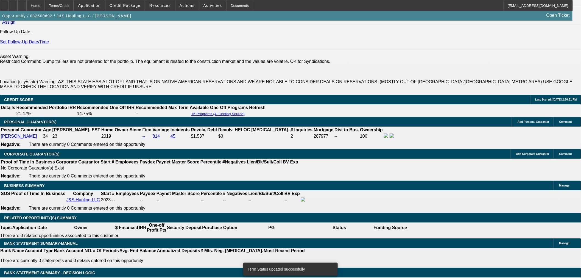
select select "0"
select select "3"
select select "0.1"
select select "4"
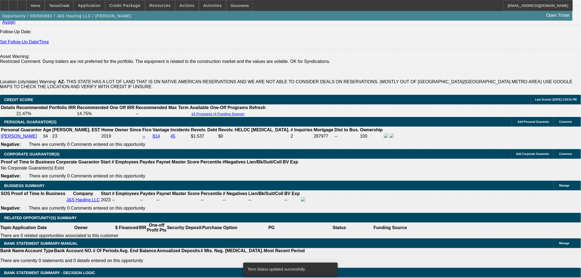
select select "0"
select select "3"
select select "0.1"
select select "4"
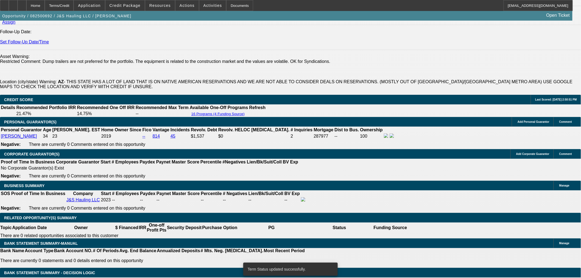
select select "0"
select select "3"
select select "0.1"
select select "4"
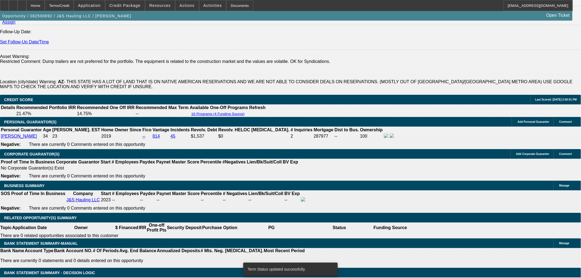
select select "0"
select select "3"
select select "0.1"
select select "4"
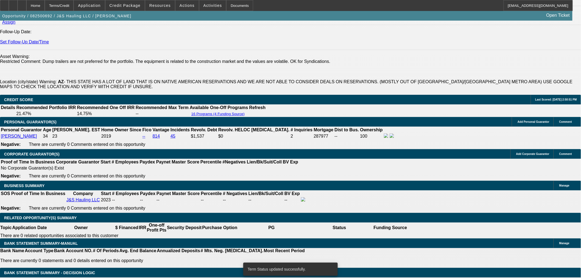
type input "$1,325.00"
type input "UNKNOWN"
type input "$1,312.21"
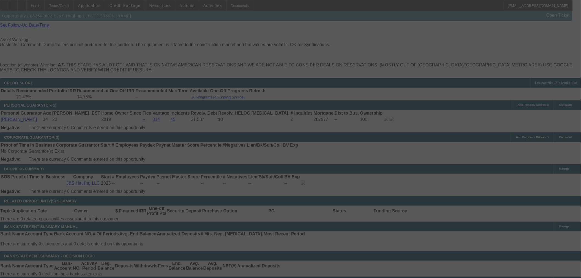
scroll to position [765, 0]
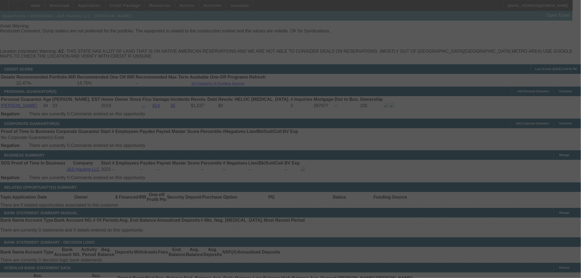
select select "0"
select select "3"
select select "0.1"
select select "4"
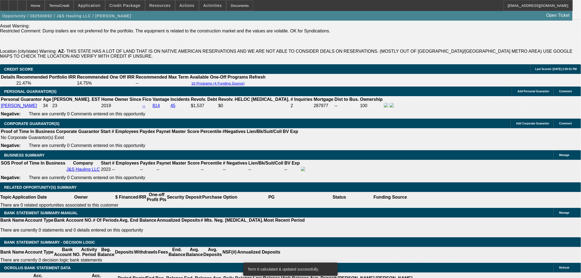
select select "2"
type input "UNKNOWN"
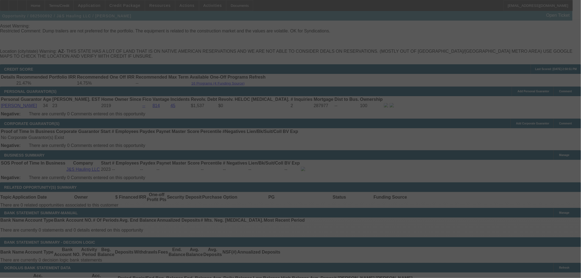
select select "0"
select select "2"
select select "0.1"
select select "4"
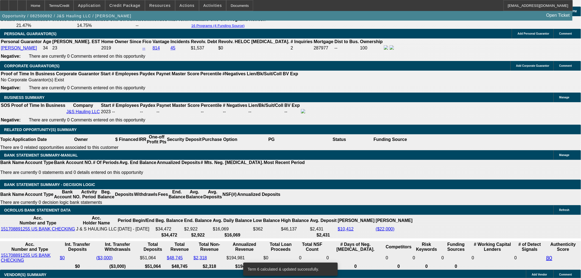
scroll to position [825, 0]
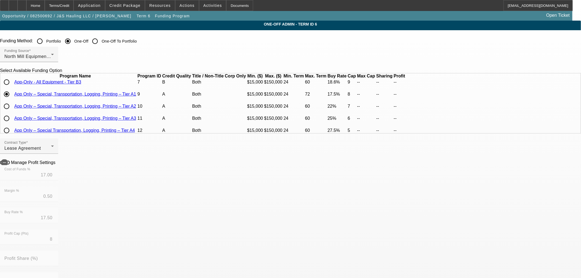
scroll to position [91, 0]
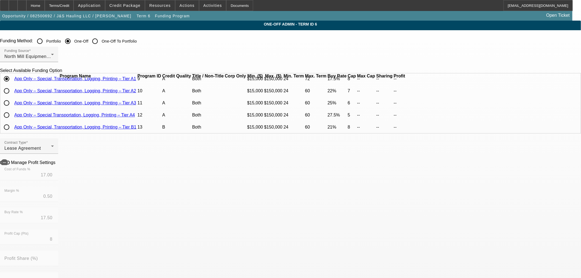
click at [12, 96] on input "radio" at bounding box center [6, 90] width 11 height 11
radio input "true"
type input "21.50"
type input "22.00"
type input "7"
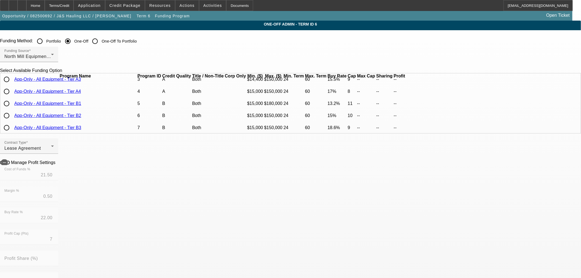
scroll to position [61, 0]
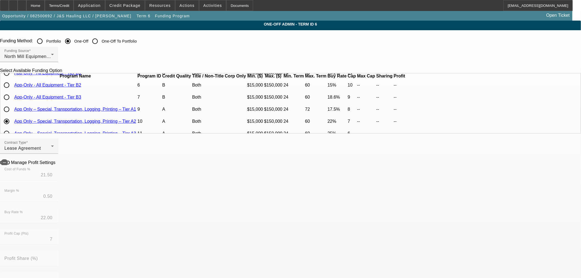
click at [12, 103] on input "radio" at bounding box center [6, 97] width 11 height 11
radio input "true"
type input "18.10"
type input "18.60"
type input "9"
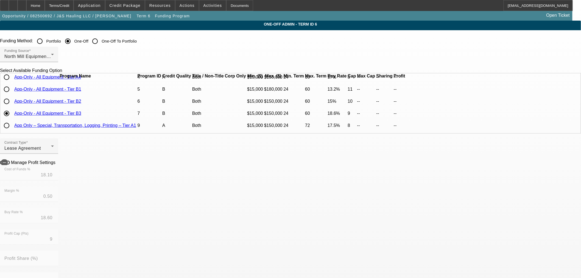
scroll to position [30, 0]
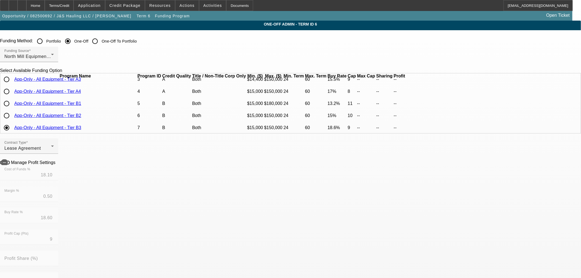
click at [12, 97] on input "radio" at bounding box center [6, 91] width 11 height 11
radio input "true"
type input "16.50"
type input "17.00"
type input "8"
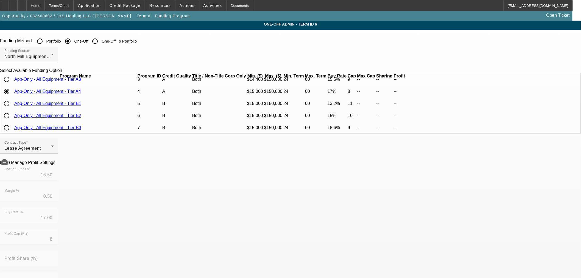
click at [12, 109] on input "radio" at bounding box center [6, 103] width 11 height 11
radio input "true"
type input "12.70"
type input "13.20"
type input "11"
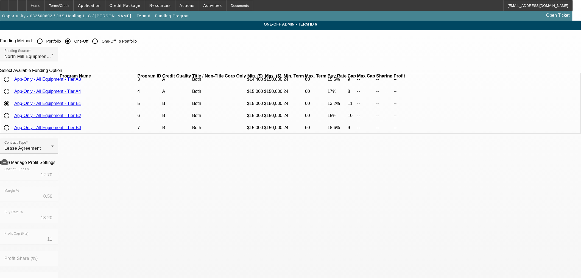
scroll to position [0, 0]
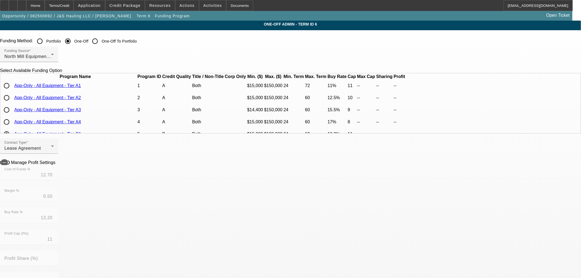
click at [12, 103] on input "radio" at bounding box center [6, 97] width 11 height 11
radio input "true"
type input "12.00"
type input "12.50"
type input "10"
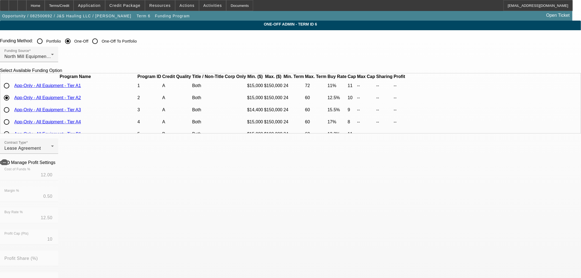
click at [193, 165] on div "Manage Profit Settings" at bounding box center [290, 162] width 581 height 5
click at [57, 164] on icon at bounding box center [57, 162] width 0 height 5
type input "$7,984.23"
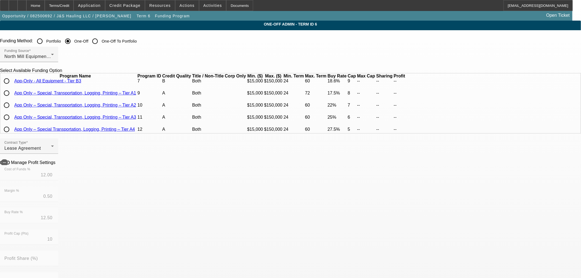
scroll to position [91, 0]
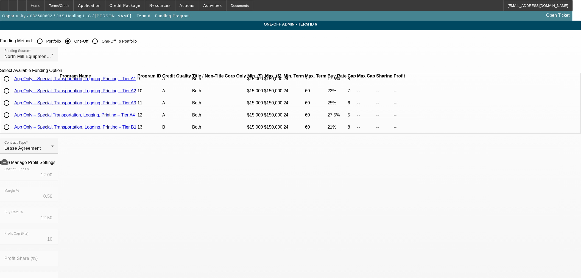
click at [12, 84] on input "radio" at bounding box center [6, 78] width 11 height 11
radio input "true"
type input "17.00"
type input "17.50"
type input "8"
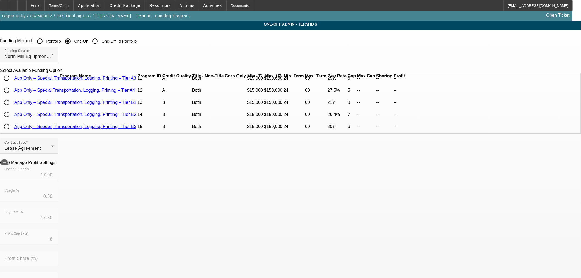
scroll to position [150, 0]
click at [12, 112] on input "radio" at bounding box center [6, 114] width 11 height 11
radio input "true"
type input "25.90"
type input "26.40"
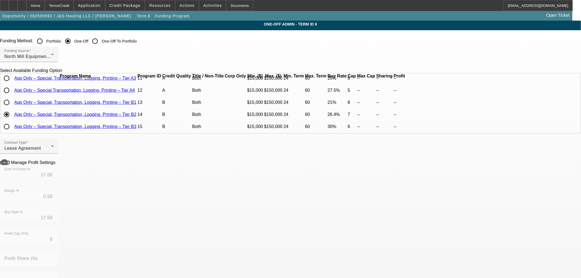
type input "7"
click at [12, 99] on input "radio" at bounding box center [6, 102] width 11 height 11
radio input "true"
type input "20.50"
type input "21.00"
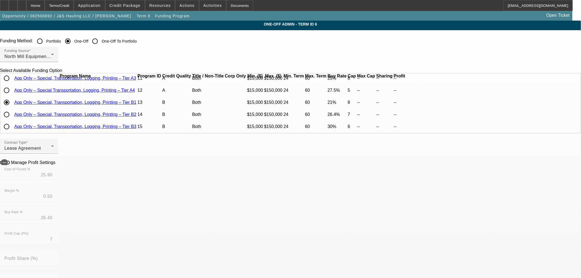
type input "8"
click at [12, 84] on input "radio" at bounding box center [6, 78] width 11 height 11
radio input "true"
type input "24.50"
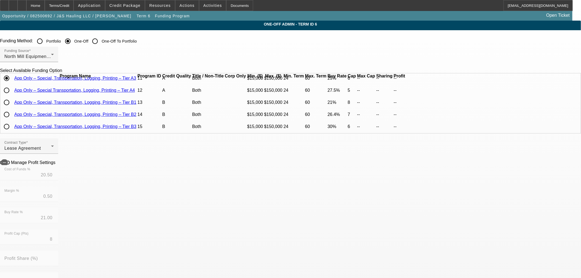
type input "25.00"
type input "6"
click at [12, 72] on input "radio" at bounding box center [6, 66] width 11 height 11
radio input "true"
type input "21.50"
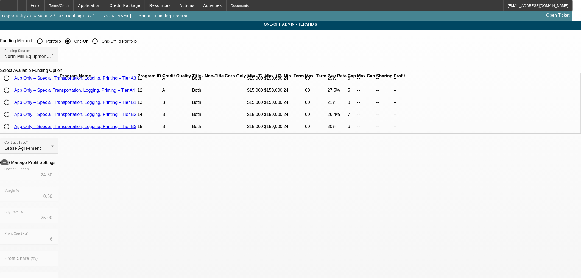
type input "22.00"
type input "7"
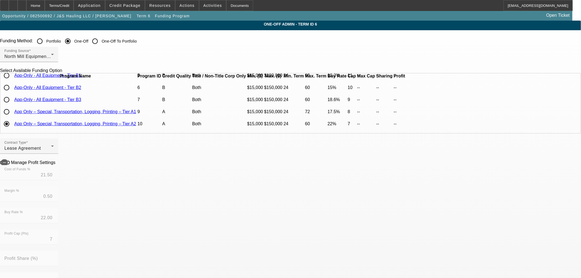
click at [120, 4] on span "Credit Package" at bounding box center [124, 5] width 31 height 4
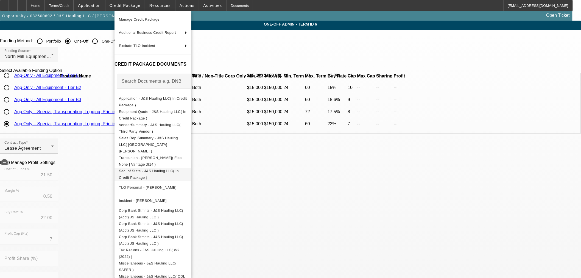
scroll to position [46, 0]
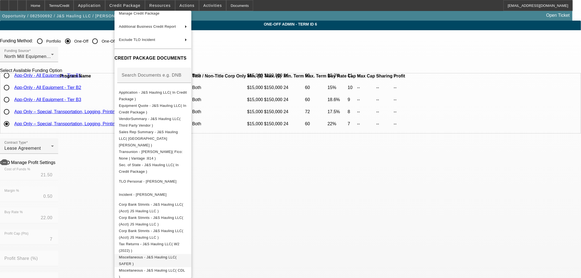
click at [186, 254] on span "Miscellaneous - J&S Hauling LLC( SAFER )" at bounding box center [153, 260] width 68 height 13
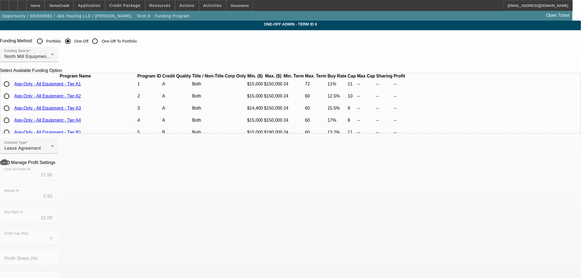
scroll to position [0, 0]
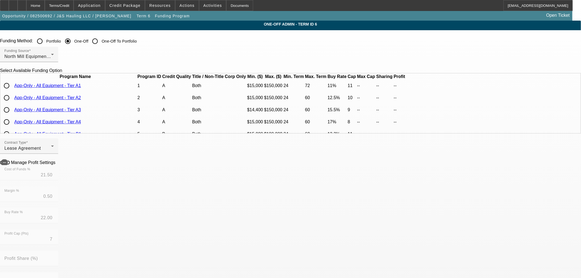
click at [12, 103] on input "radio" at bounding box center [6, 97] width 11 height 11
radio input "true"
type input "12.00"
type input "12.50"
type input "10"
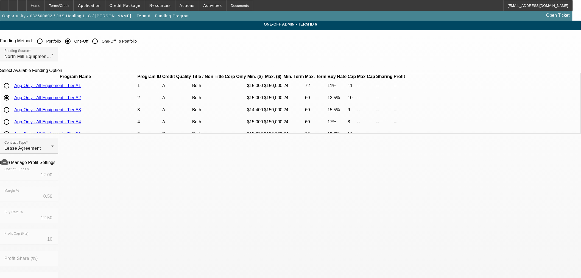
click at [57, 164] on icon at bounding box center [57, 162] width 0 height 5
click at [45, 8] on div "Home" at bounding box center [35, 5] width 18 height 11
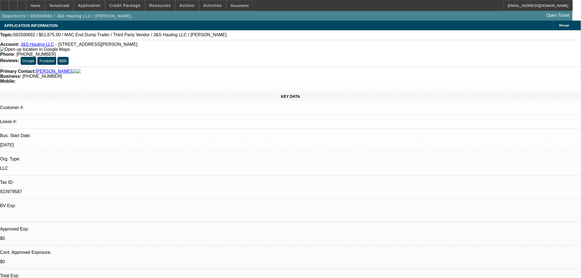
select select "0"
select select "2"
select select "0.1"
select select "4"
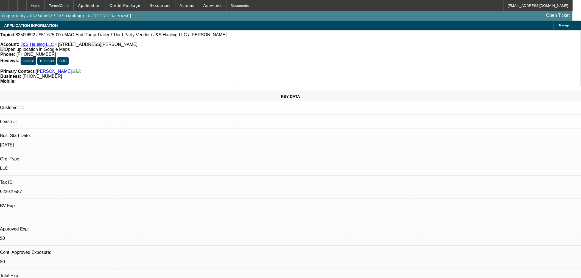
select select "0"
select select "3"
select select "0.1"
select select "4"
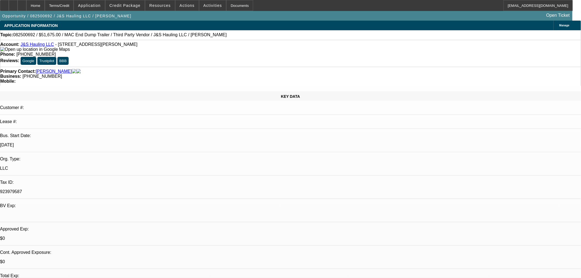
select select "0"
select select "3"
select select "0.1"
select select "4"
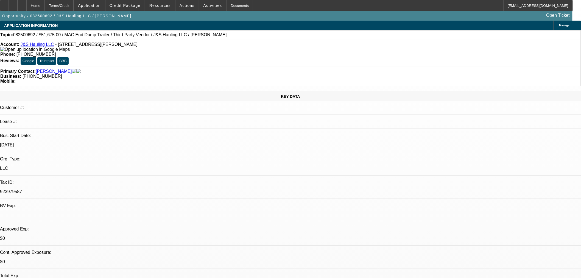
select select "0"
select select "3"
select select "0.1"
select select "4"
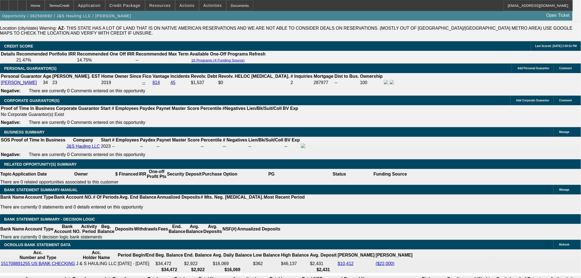
scroll to position [762, 0]
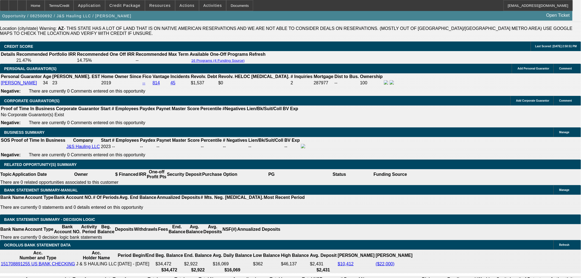
type input "1"
type input "UNKNOWN"
type input "15"
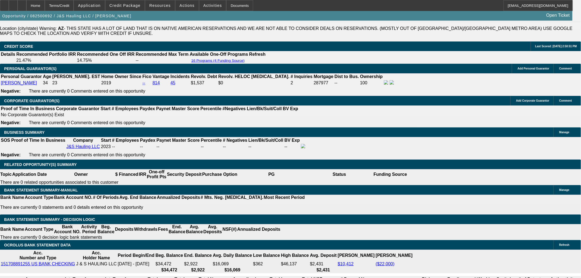
type input "$1,229.34"
type input "15"
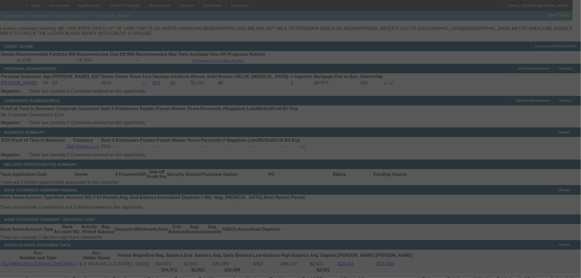
select select "0"
select select "2"
select select "0.1"
select select "4"
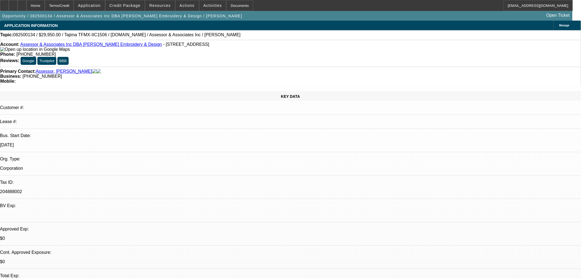
select select "0"
select select "2"
select select "0.1"
select select "4"
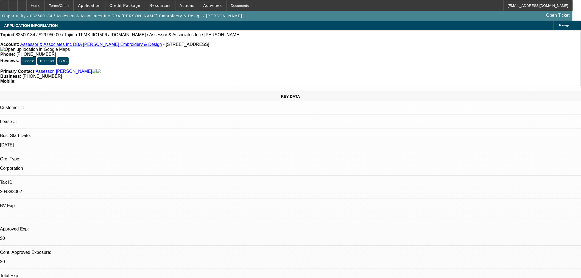
select select "0"
select select "2"
select select "0.1"
select select "4"
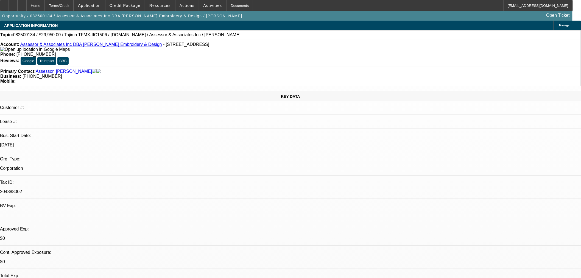
select select "0"
select select "2"
select select "0.1"
select select "4"
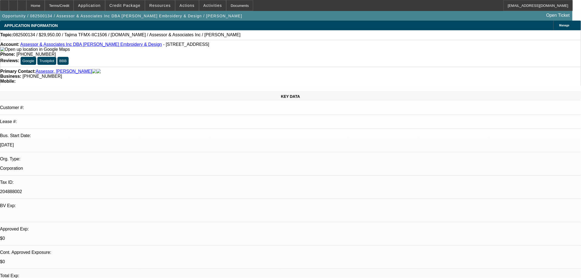
select select "0"
select select "2"
select select "0.1"
select select "4"
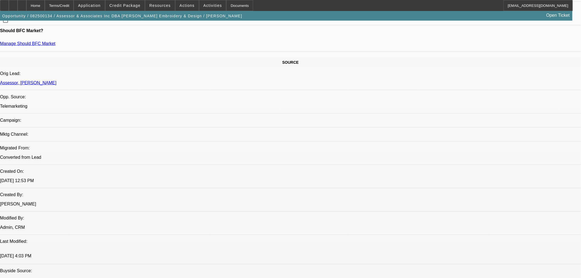
scroll to position [335, 0]
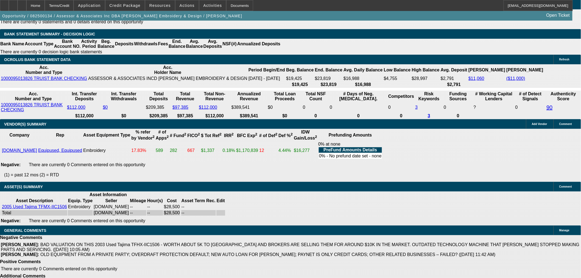
scroll to position [988, 0]
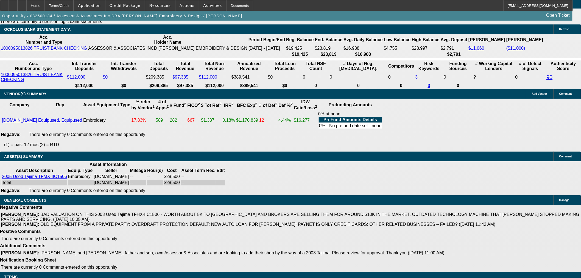
select select "5"
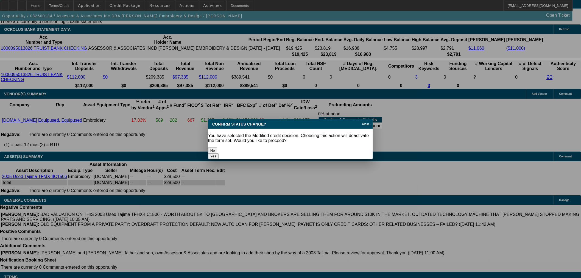
scroll to position [0, 0]
click at [218, 153] on button "Yes" at bounding box center [213, 156] width 10 height 6
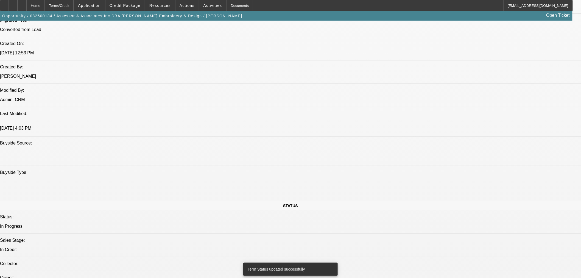
scroll to position [409, 0]
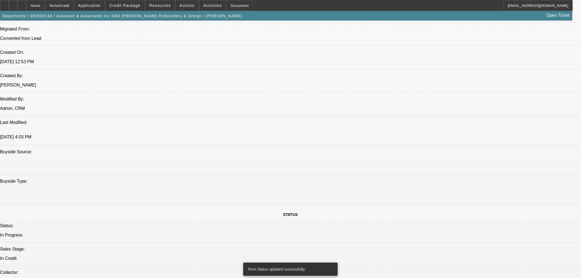
select select "0"
select select "2"
select select "0.1"
select select "4"
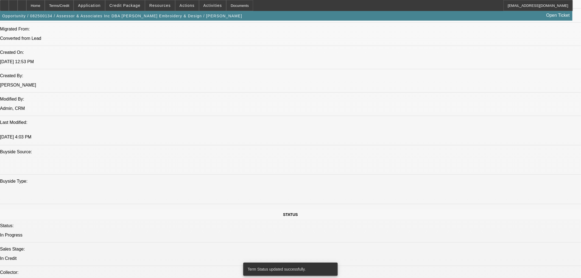
select select "0"
select select "2"
select select "0.1"
select select "4"
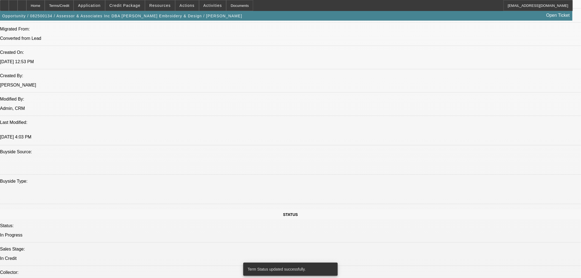
select select "0"
select select "2"
select select "0.1"
select select "4"
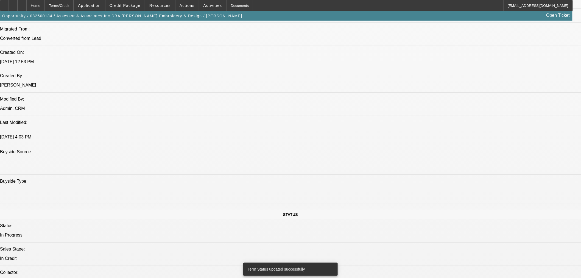
select select "0"
select select "2"
select select "0.1"
select select "4"
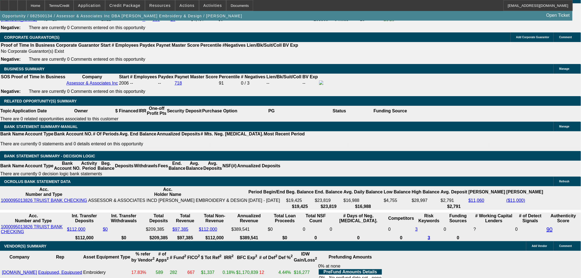
scroll to position [836, 0]
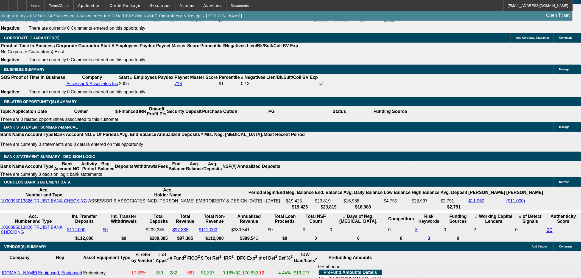
type input "3"
type input "UNKNOWN"
type input "30"
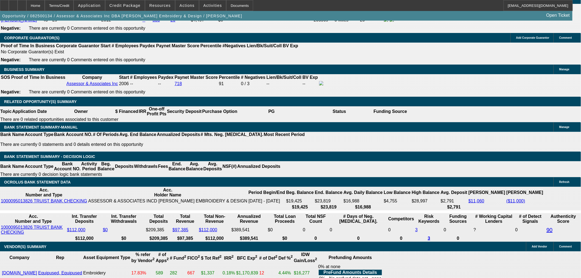
type input "$1,117.31"
type input "$2,234.62"
type input "$10,131.92"
type input "$20,263.84"
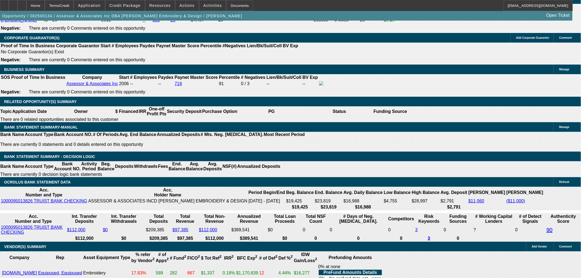
type input "36"
type input "$951.12"
type input "$1,902.24"
type input "36"
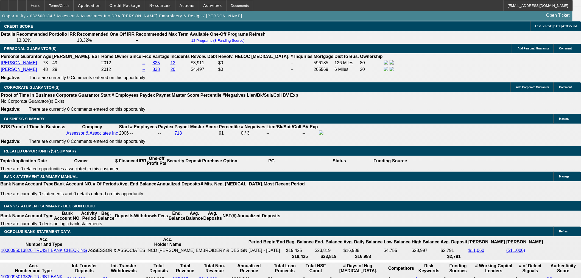
scroll to position [775, 0]
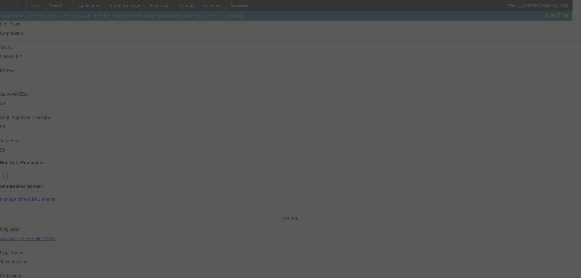
scroll to position [74, 0]
select select "0"
select select "2"
select select "0.1"
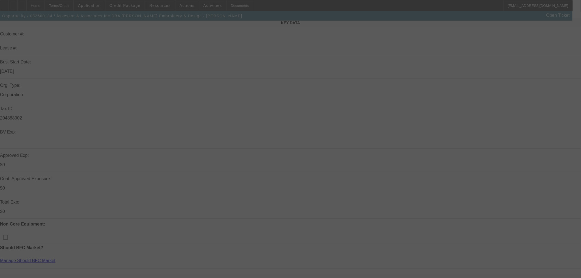
select select "4"
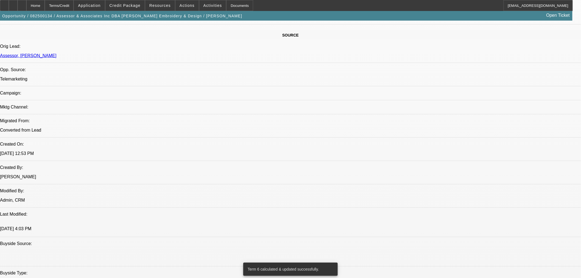
scroll to position [104, 0]
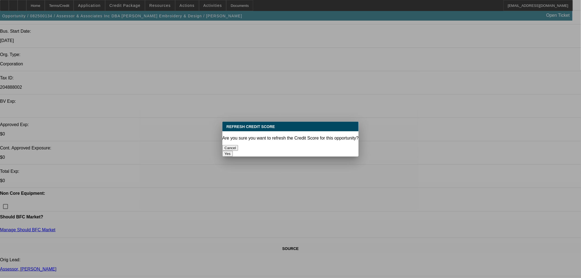
scroll to position [0, 0]
click at [233, 151] on button "Yes" at bounding box center [227, 154] width 10 height 6
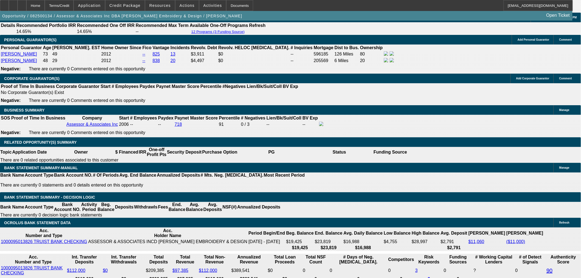
scroll to position [793, 0]
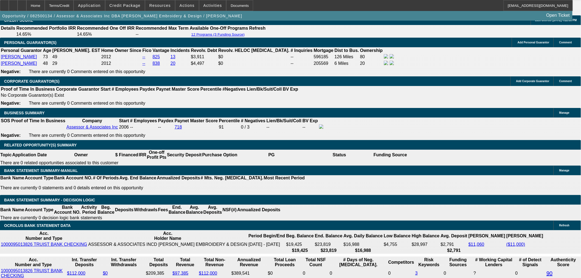
type input "95"
type input "$190.00"
type input "UNKNOWN"
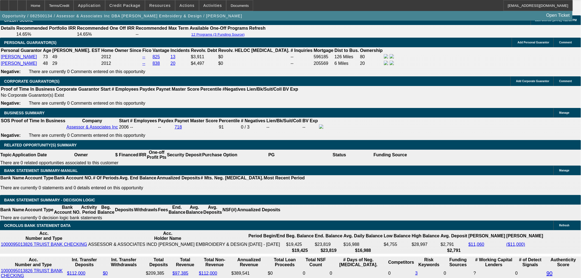
type input "950"
type input "$1,900.00"
type input "8.8"
type input "$950.00"
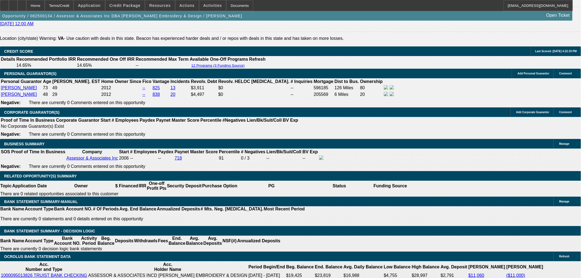
scroll to position [732, 0]
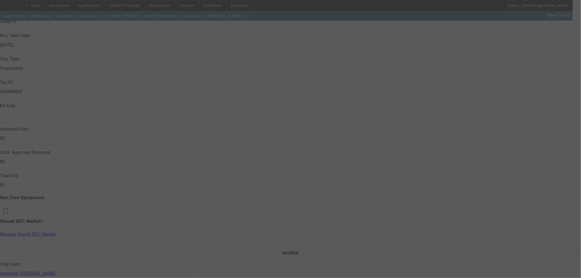
scroll to position [244, 0]
select select "0"
select select "2"
select select "0.1"
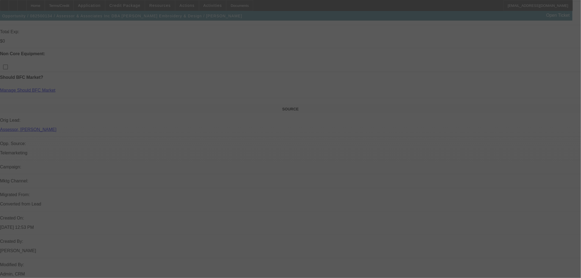
select select "4"
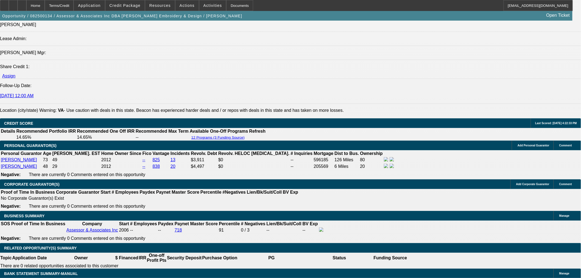
scroll to position [592, 0]
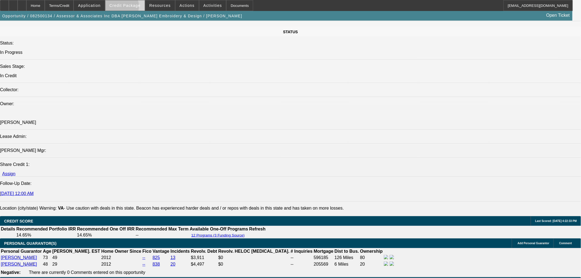
click at [128, 8] on span at bounding box center [124, 5] width 39 height 13
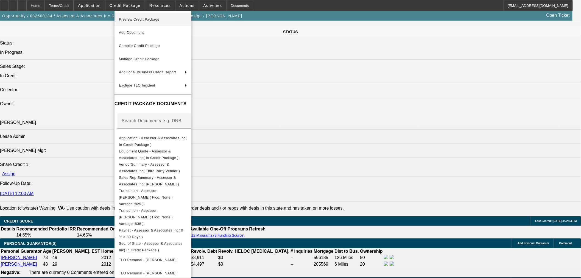
click at [145, 17] on span "Preview Credit Package" at bounding box center [153, 19] width 68 height 7
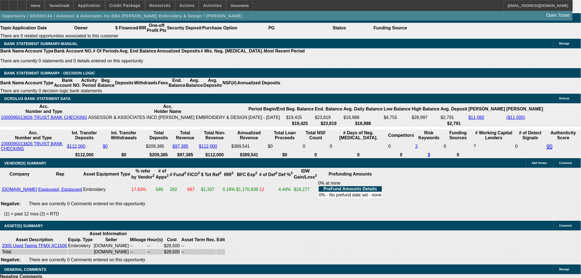
scroll to position [988, 0]
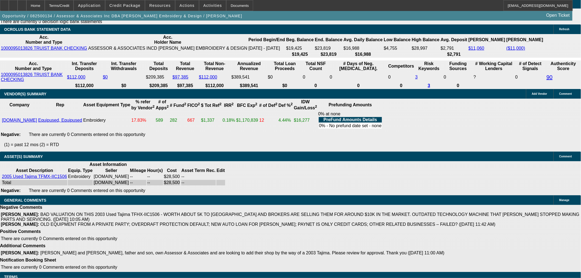
select select "3"
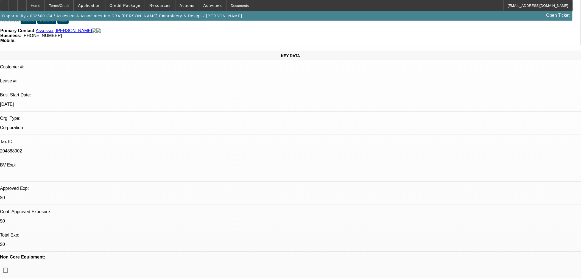
scroll to position [91, 0]
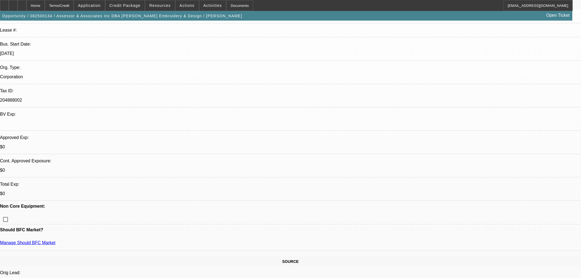
drag, startPoint x: 416, startPoint y: 167, endPoint x: 408, endPoint y: 167, distance: 8.5
type textarea "a"
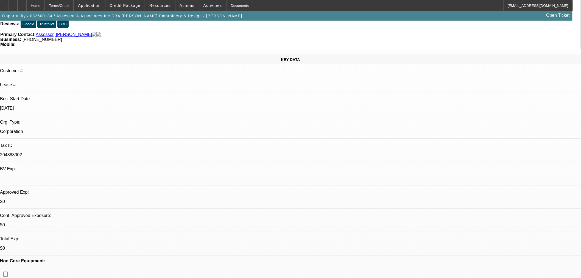
scroll to position [122, 0]
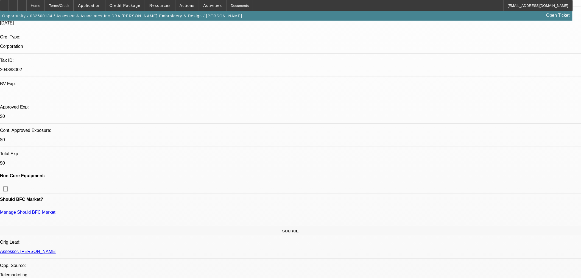
type textarea "APPROVED."
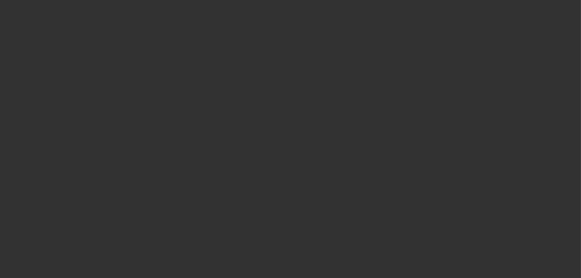
scroll to position [0, 0]
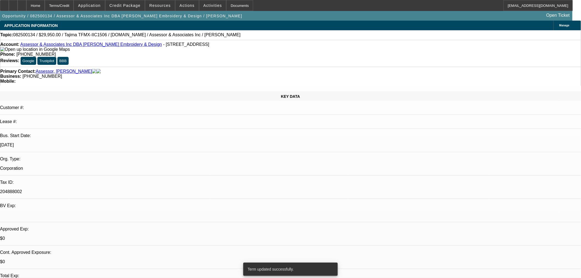
select select "0"
select select "2"
select select "0.1"
select select "4"
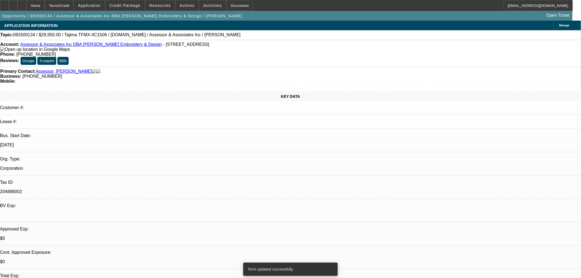
select select "0"
select select "2"
select select "0.1"
select select "4"
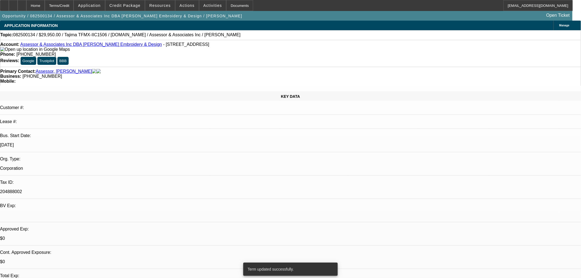
select select "0"
select select "2"
select select "0.1"
select select "4"
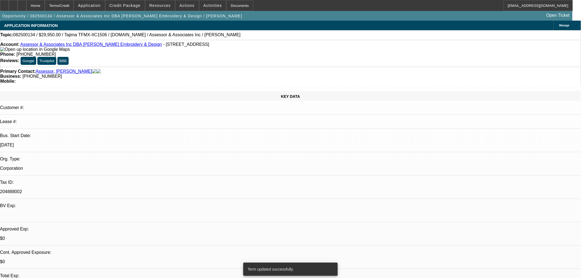
select select "0"
select select "2"
select select "0.1"
select select "4"
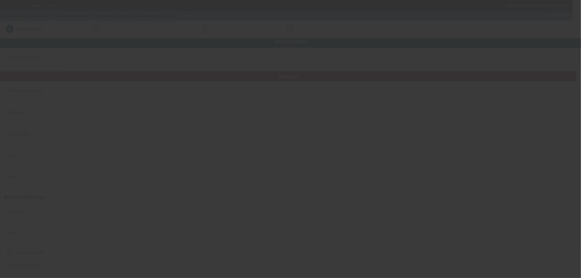
type input "Bonds roadside"
type input "[STREET_ADDRESS]"
type input "45872"
type input "[GEOGRAPHIC_DATA]"
type input "[PHONE_NUMBER]"
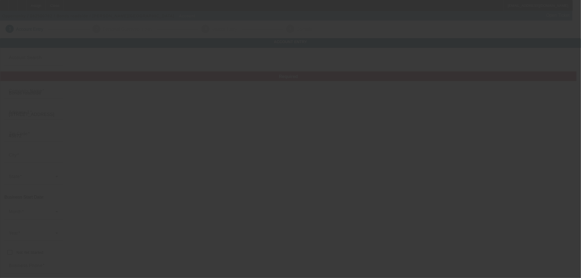
type input "[EMAIL_ADDRESS][DOMAIN_NAME]"
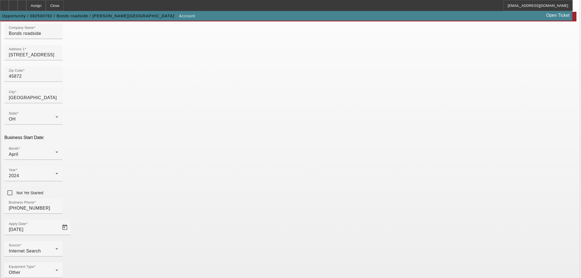
scroll to position [69, 0]
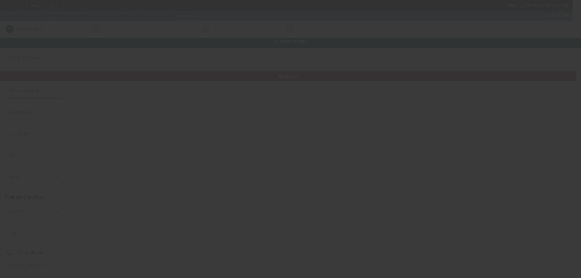
type input "Bonds roadside"
type input "[STREET_ADDRESS]"
type input "45872"
type input "[GEOGRAPHIC_DATA]"
type input "[PHONE_NUMBER]"
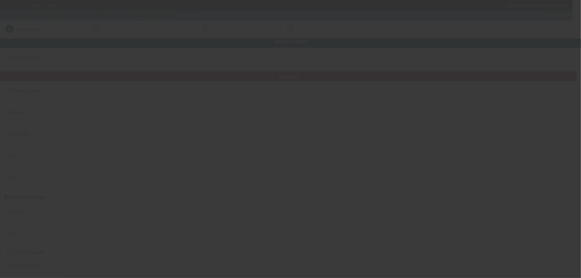
type input "[EMAIL_ADDRESS][DOMAIN_NAME]"
type input "Bonds roadside"
type input "[STREET_ADDRESS]"
type input "45872"
type input "[GEOGRAPHIC_DATA]"
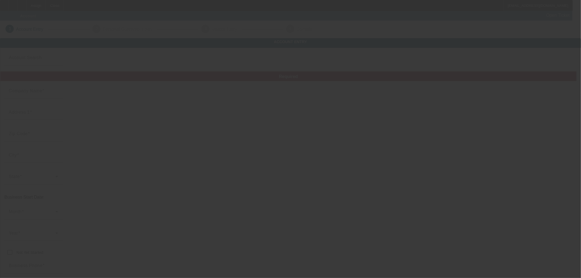
type input "[PHONE_NUMBER]"
type input "[EMAIL_ADDRESS][DOMAIN_NAME]"
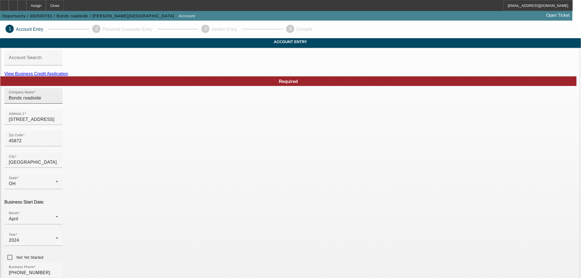
click at [58, 101] on input "Bonds roadside" at bounding box center [33, 98] width 49 height 7
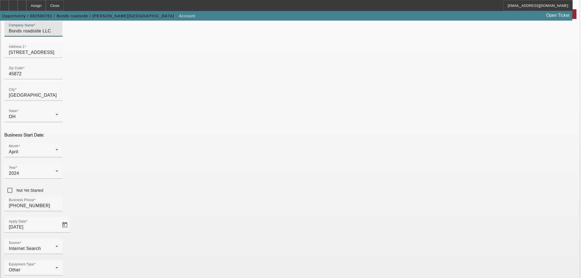
scroll to position [69, 0]
type input "Bonds roadside LLC"
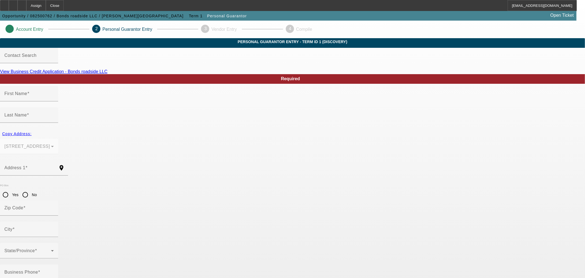
type input "[PERSON_NAME]"
type input "Bond"
type input "[STREET_ADDRESS]"
radio input "true"
type input "45872"
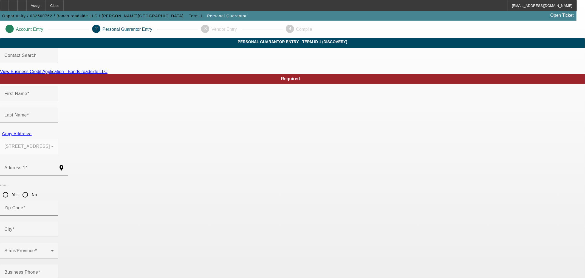
type input "[GEOGRAPHIC_DATA]"
type input "100"
type input "284-02-5027"
type input "[EMAIL_ADDRESS][DOMAIN_NAME]"
type input "[PHONE_NUMBER]"
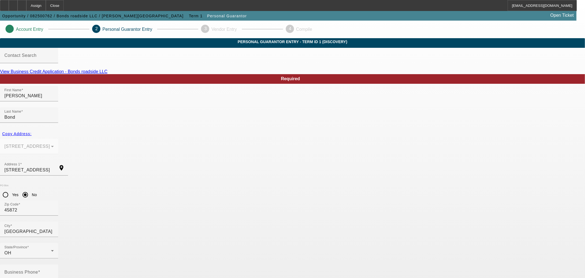
click at [108, 74] on link "View Business Credit Application - Bonds roadside LLC" at bounding box center [54, 71] width 108 height 5
click at [54, 264] on div "Business Phone" at bounding box center [28, 271] width 49 height 15
paste input "[PHONE_NUMBER]"
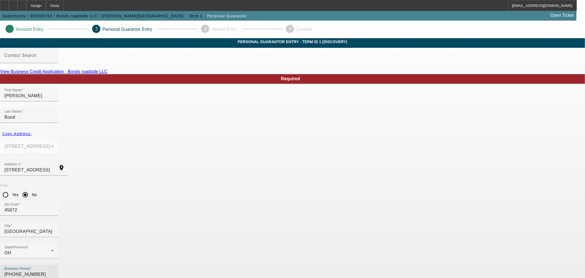
type input "[PHONE_NUMBER]"
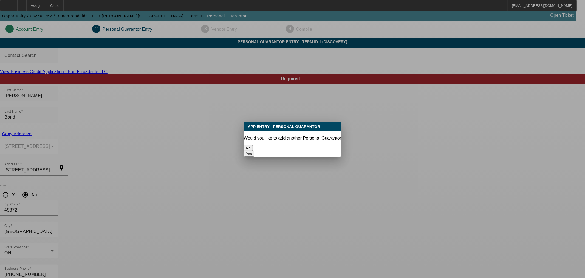
click at [253, 145] on button "No" at bounding box center [248, 148] width 9 height 6
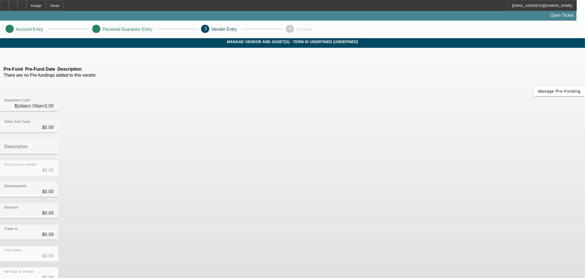
type input "$50,000.00"
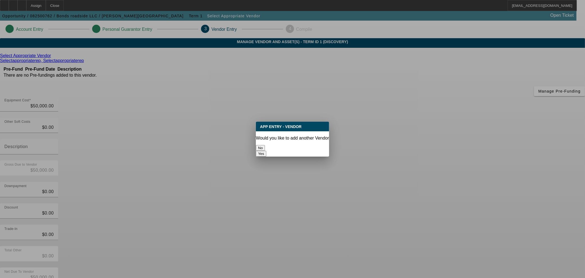
click at [265, 145] on button "No" at bounding box center [260, 148] width 9 height 6
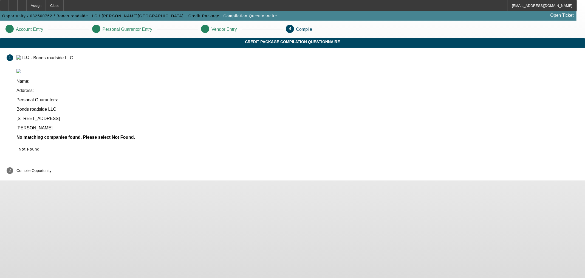
drag, startPoint x: 18, startPoint y: 89, endPoint x: 25, endPoint y: 90, distance: 7.0
click at [18, 89] on app-compilation-stepper "Account Entry Personal Guarantor Entry Vendor Entry 4 Compile Credit Package Co…" at bounding box center [292, 101] width 585 height 160
click at [40, 147] on span "Not Found" at bounding box center [29, 149] width 21 height 4
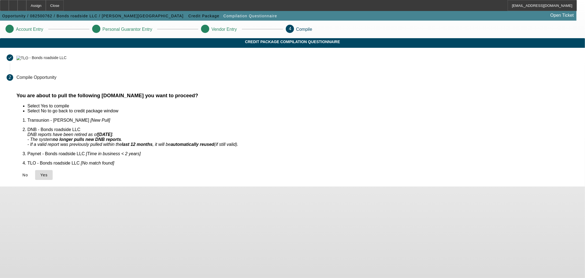
click at [48, 173] on span "Yes" at bounding box center [43, 175] width 7 height 4
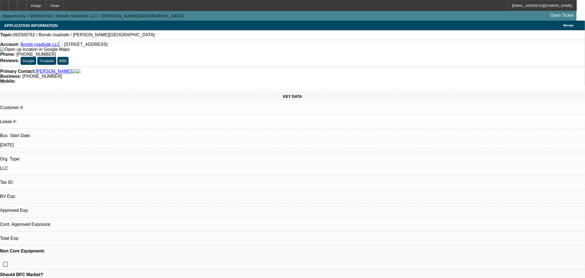
select select "0"
select select "2"
select select "0.1"
select select "4"
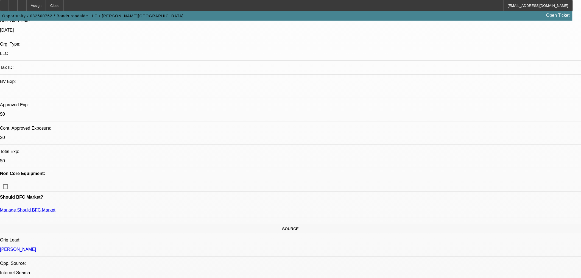
scroll to position [183, 0]
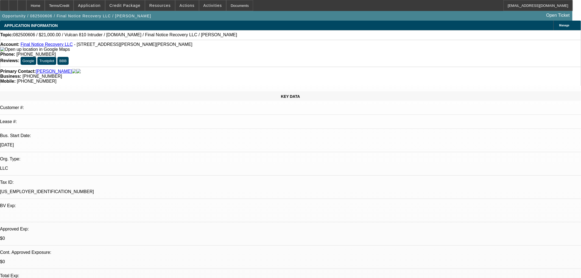
select select "0"
select select "2"
select select "0"
select select "5"
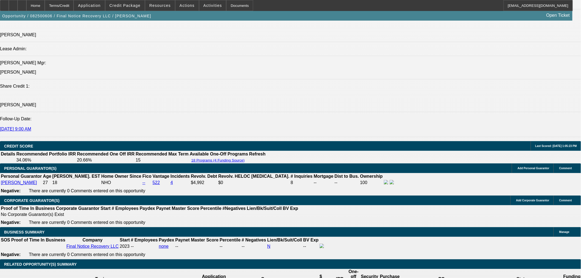
scroll to position [732, 0]
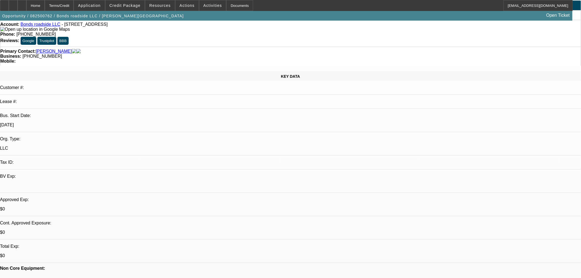
select select "0"
select select "2"
select select "0.1"
select select "4"
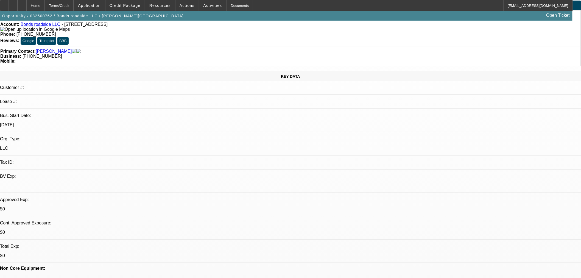
scroll to position [152, 0]
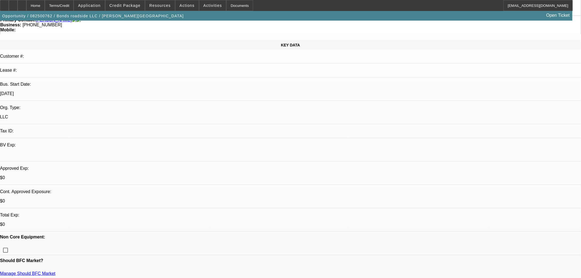
scroll to position [0, 0]
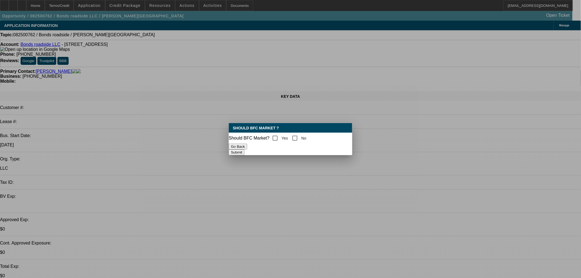
click at [288, 138] on label "Yes" at bounding box center [284, 137] width 8 height 5
click at [280, 138] on input "Yes" at bounding box center [274, 138] width 11 height 11
checkbox input "true"
click at [296, 137] on input "No" at bounding box center [294, 138] width 11 height 11
checkbox input "true"
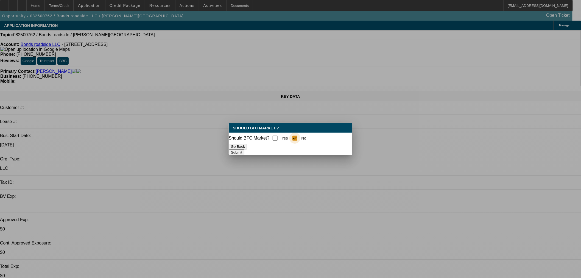
checkbox input "false"
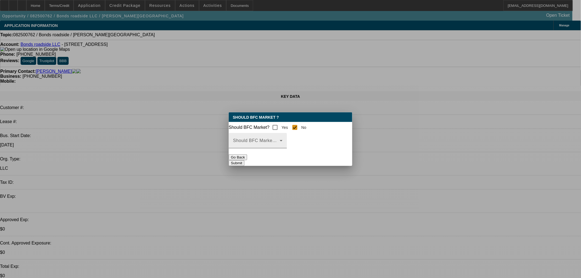
click at [280, 146] on span at bounding box center [256, 142] width 47 height 7
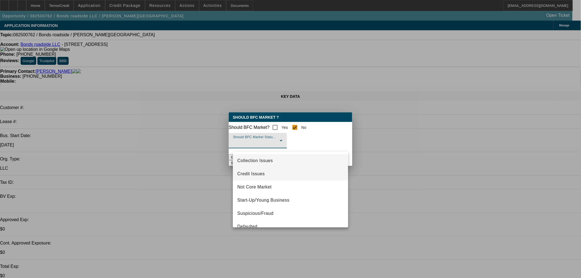
click at [252, 171] on span "Credit Issues" at bounding box center [250, 173] width 27 height 7
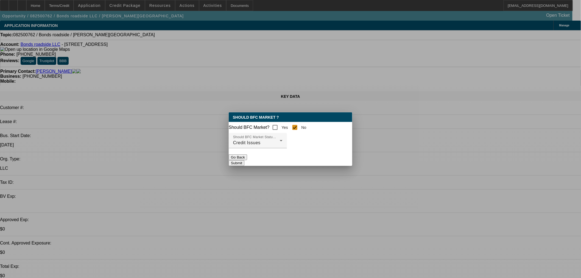
click at [287, 154] on div at bounding box center [258, 151] width 58 height 6
click at [244, 164] on button "Submit" at bounding box center [237, 163] width 16 height 6
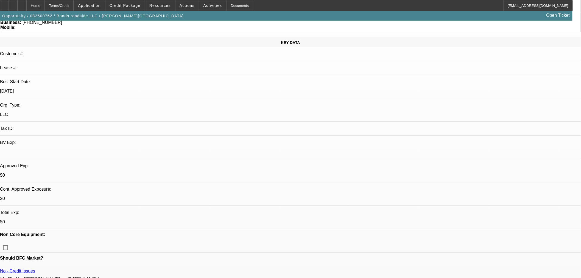
scroll to position [152, 0]
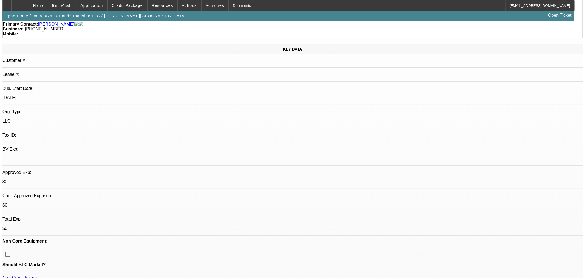
scroll to position [0, 0]
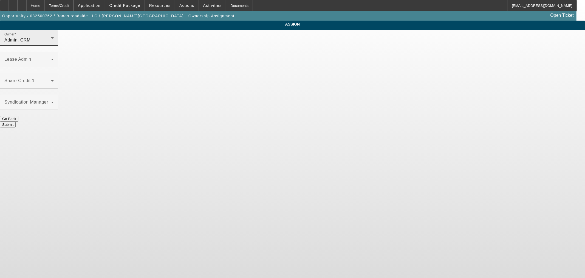
click at [51, 43] on div "Admin, CRM" at bounding box center [27, 40] width 47 height 7
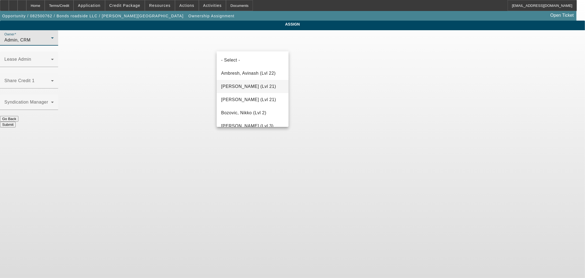
click at [257, 82] on mat-option "Arida, George (Lvl 21)" at bounding box center [253, 86] width 72 height 13
click at [16, 122] on button "Submit" at bounding box center [8, 125] width 16 height 6
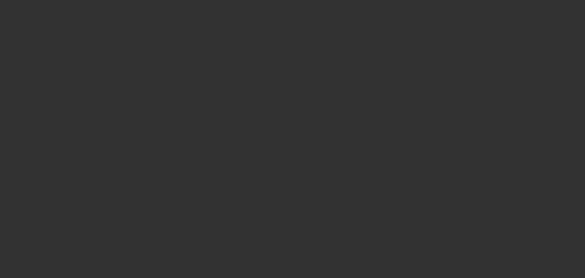
select select "0"
select select "2"
select select "0.1"
select select "4"
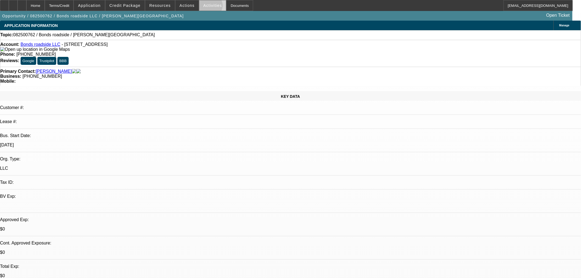
click at [205, 7] on span "Activities" at bounding box center [212, 5] width 19 height 4
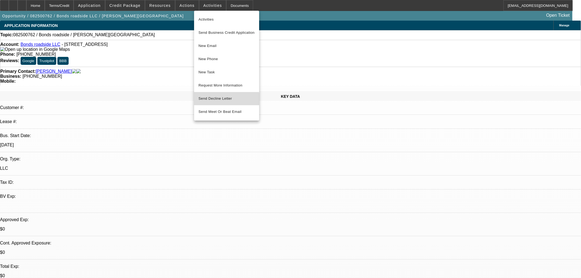
click at [218, 100] on span "Send Decline Letter" at bounding box center [214, 98] width 33 height 4
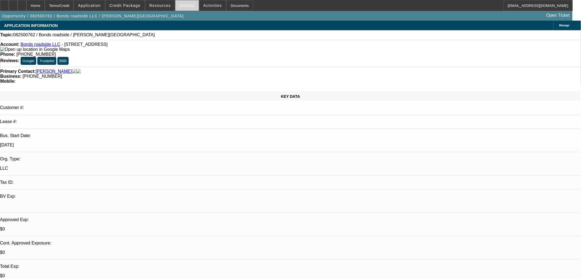
click at [188, 5] on span "Actions" at bounding box center [186, 5] width 15 height 4
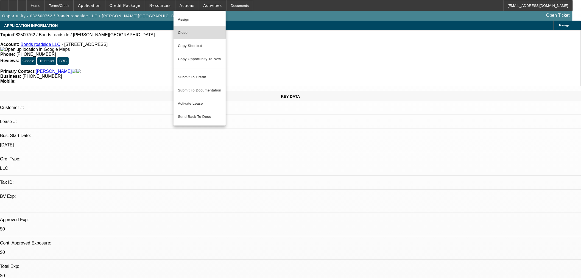
click at [187, 33] on span "Close" at bounding box center [199, 32] width 43 height 7
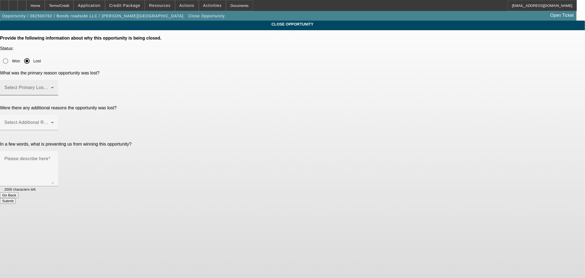
click at [51, 86] on span at bounding box center [27, 89] width 47 height 7
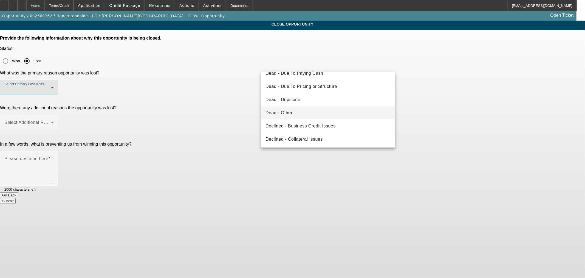
scroll to position [73, 0]
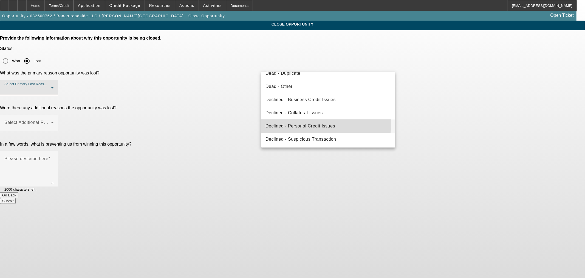
click at [291, 123] on span "Declined - Personal Credit Issues" at bounding box center [301, 126] width 70 height 7
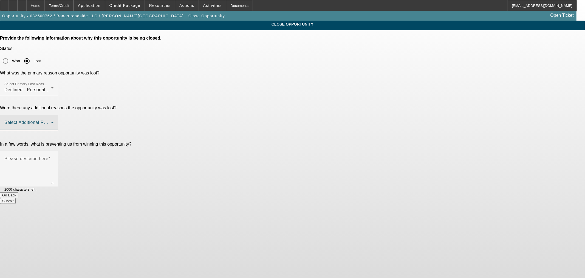
click at [51, 121] on span at bounding box center [27, 124] width 47 height 7
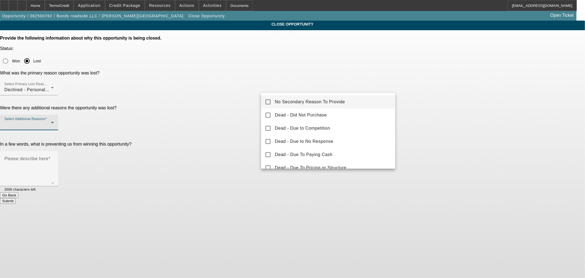
click at [278, 104] on span "No Secondary Reason To Provide" at bounding box center [310, 102] width 70 height 7
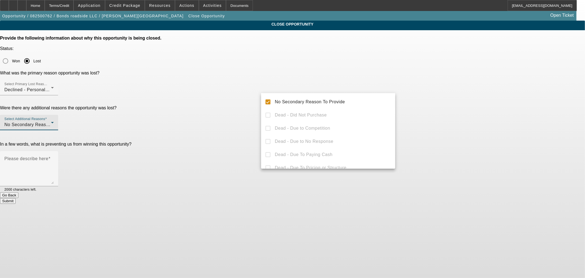
click at [232, 101] on div at bounding box center [292, 139] width 585 height 278
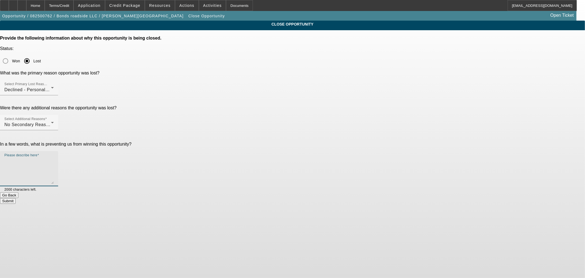
click at [54, 158] on textarea "Please describe here" at bounding box center [28, 171] width 49 height 26
type textarea "t"
type textarea "TERRIBLE CREDIT WITH MULTIPLE RECENT REPOS - DECLINE LETTER SENT."
click at [16, 198] on button "Submit" at bounding box center [8, 201] width 16 height 6
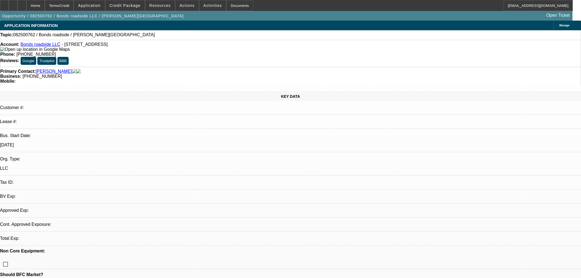
select select "0"
select select "2"
select select "0.1"
select select "4"
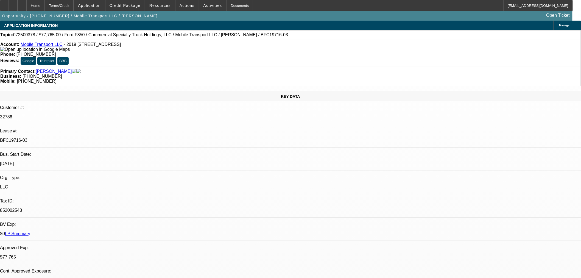
select select "0"
select select "2"
select select "0"
select select "6"
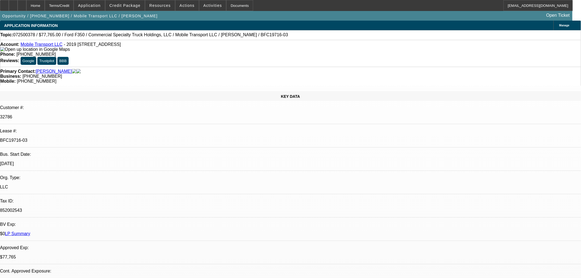
select select "0"
select select "2"
select select "0"
select select "6"
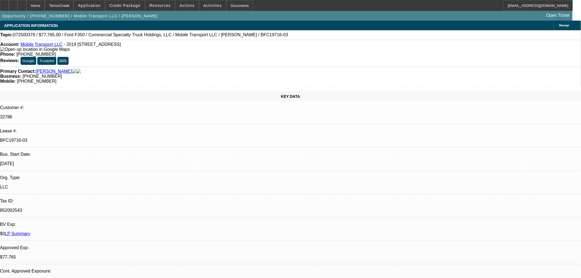
select select "0"
select select "2"
select select "0"
select select "6"
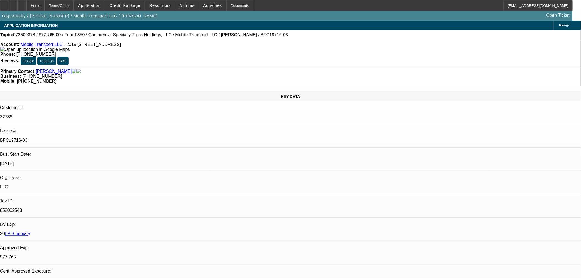
select select "0"
select select "2"
select select "0"
select select "6"
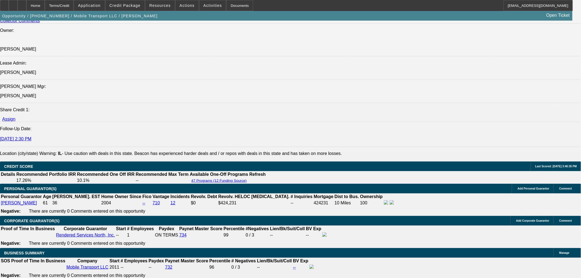
scroll to position [762, 0]
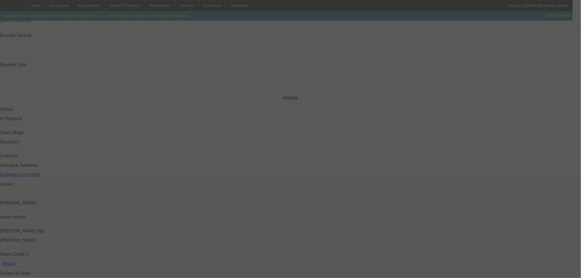
scroll to position [526, 0]
select select "0"
select select "0.1"
select select "4"
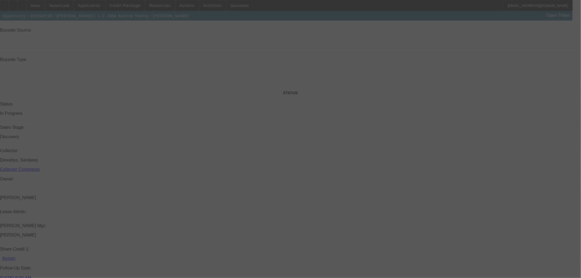
select select "0"
select select "0.1"
select select "4"
select select "0"
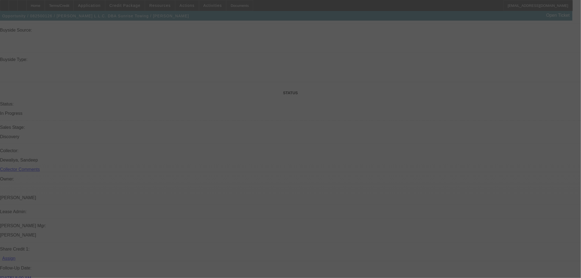
select select "0"
select select "0.1"
select select "4"
select select "0"
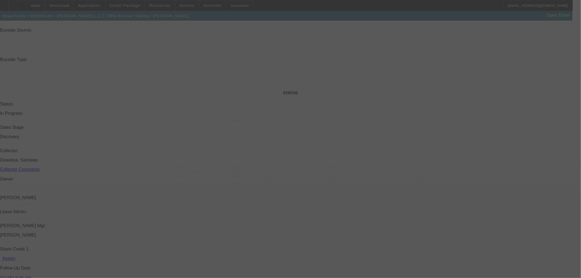
select select "0.1"
select select "4"
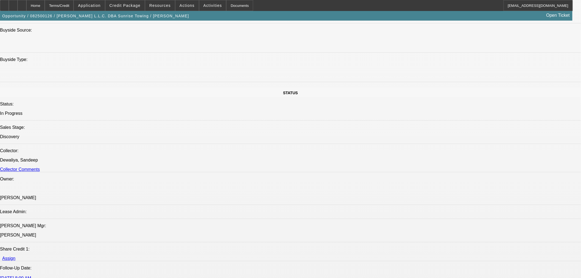
click at [124, 3] on span at bounding box center [124, 5] width 39 height 13
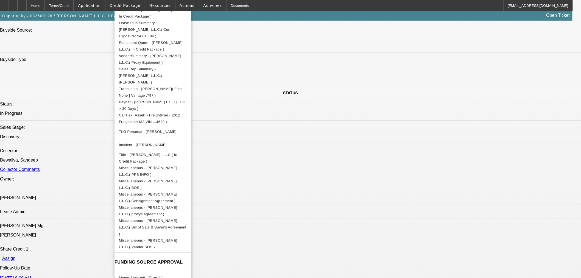
scroll to position [130, 0]
click at [187, 162] on span "Miscellaneous - Purcell L.L.C.( PPS INFO )" at bounding box center [153, 168] width 68 height 13
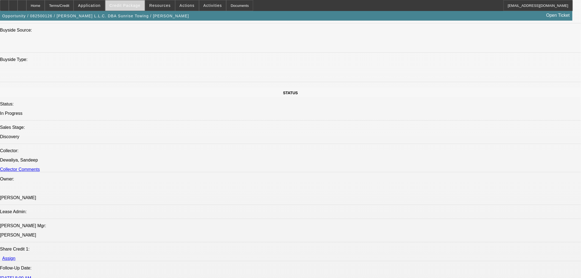
click at [131, 4] on span "Credit Package" at bounding box center [124, 5] width 31 height 4
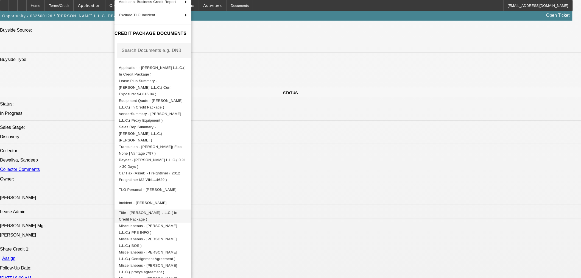
scroll to position [120, 0]
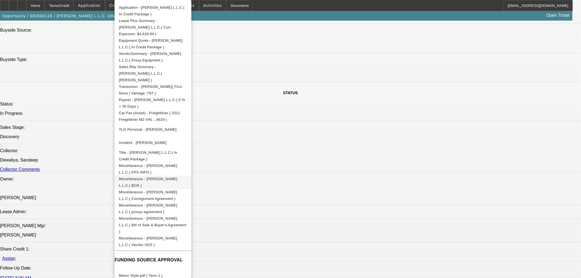
click at [187, 176] on span "Miscellaneous - Purcell L.L.C.( BOS )" at bounding box center [153, 182] width 68 height 13
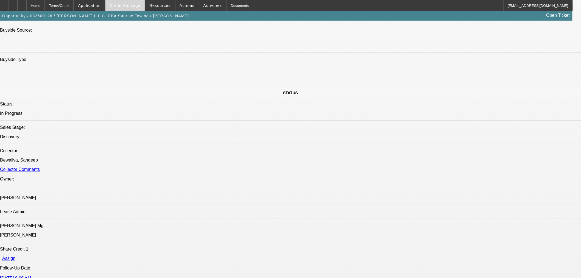
click at [138, 4] on span "Credit Package" at bounding box center [124, 5] width 31 height 4
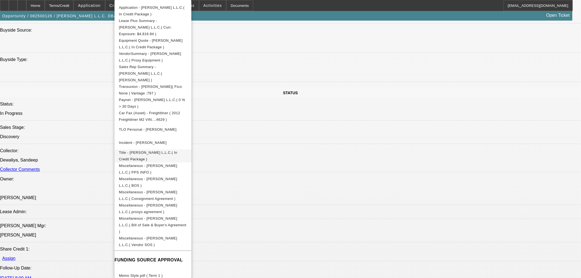
click at [157, 149] on button "Title - Purcell L.L.C.( In Credit Package )" at bounding box center [152, 155] width 77 height 13
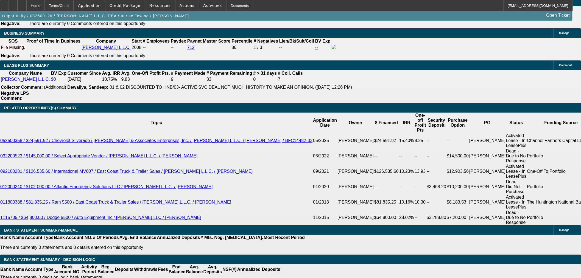
scroll to position [953, 0]
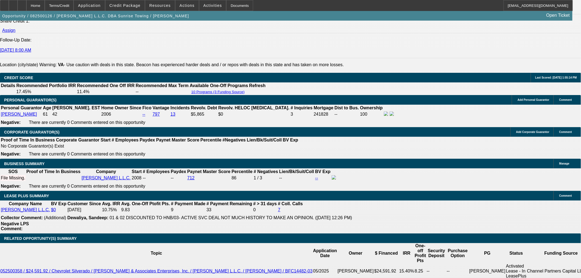
scroll to position [709, 0]
